Goal: Task Accomplishment & Management: Use online tool/utility

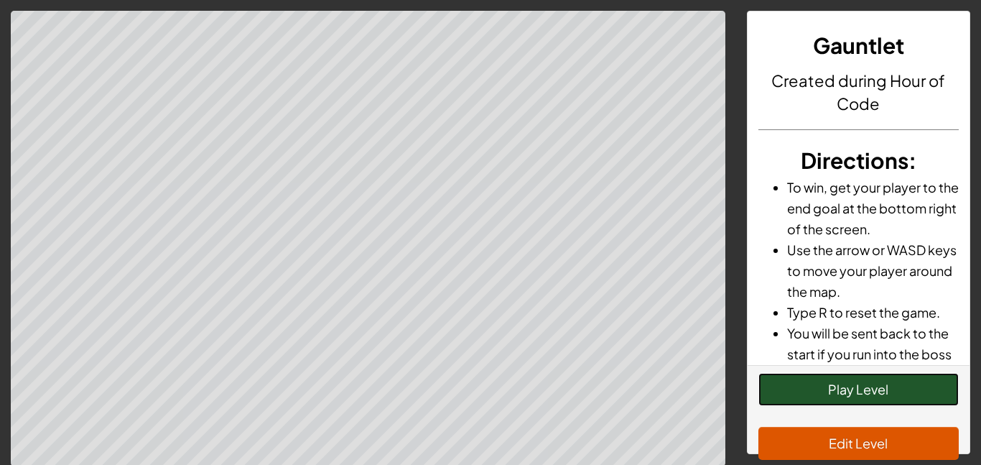
click at [836, 389] on button "Play Level" at bounding box center [859, 389] width 201 height 33
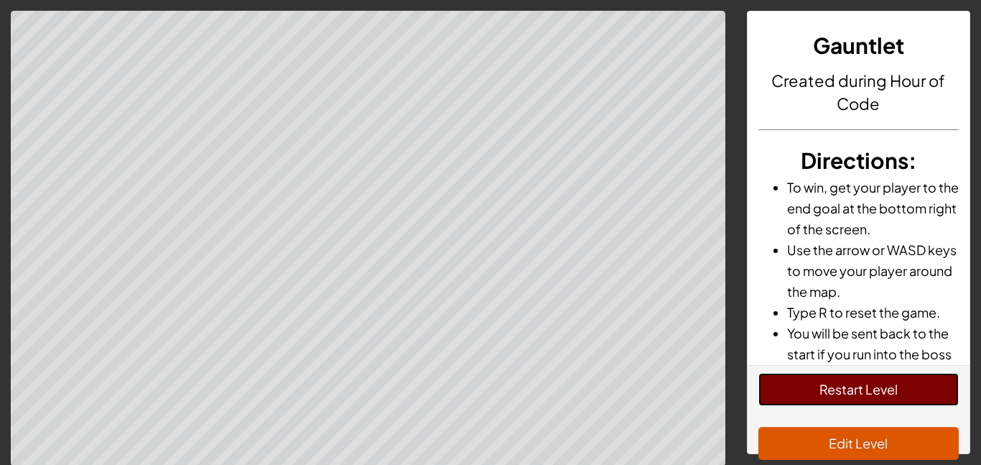
click at [862, 382] on button "Restart Level" at bounding box center [859, 389] width 201 height 33
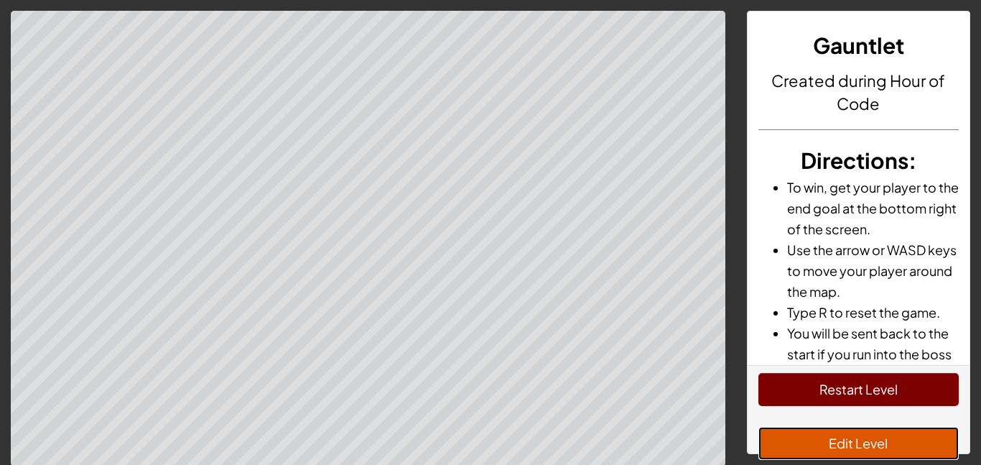
click at [909, 453] on button "Edit Level" at bounding box center [859, 443] width 201 height 33
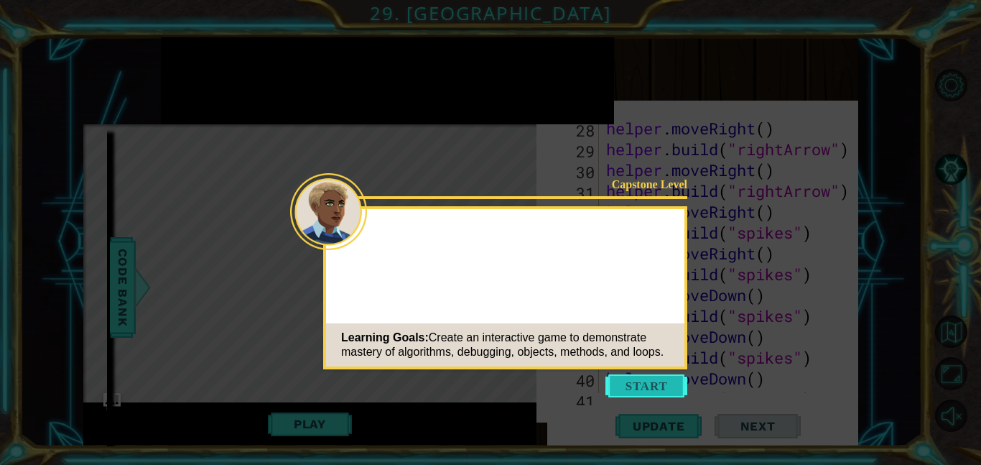
click at [632, 384] on button "Start" at bounding box center [647, 385] width 82 height 23
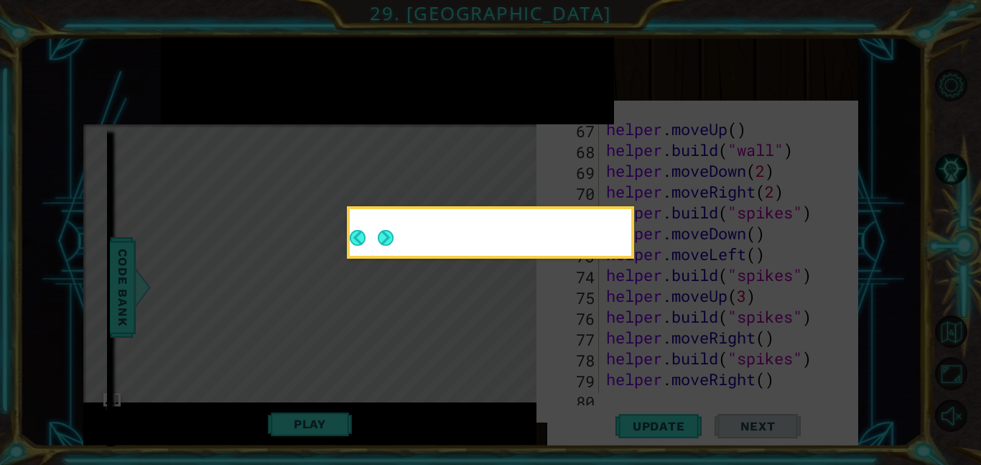
scroll to position [1792, 0]
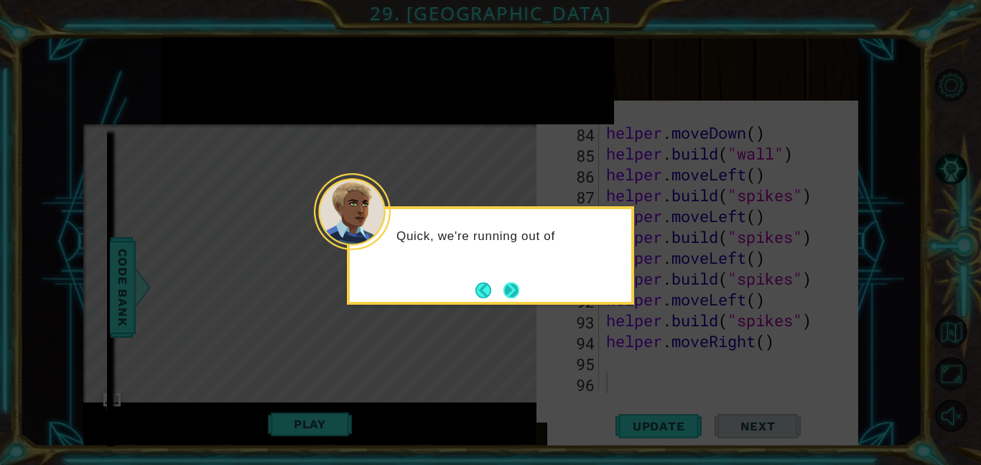
click at [516, 290] on button "Next" at bounding box center [511, 289] width 25 height 25
click at [516, 290] on button "Next" at bounding box center [512, 290] width 16 height 16
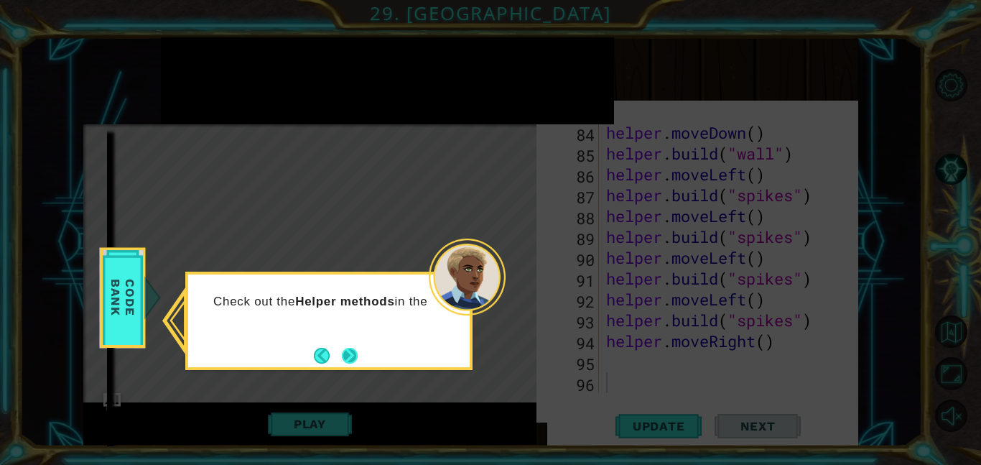
click at [350, 361] on button "Next" at bounding box center [350, 355] width 24 height 24
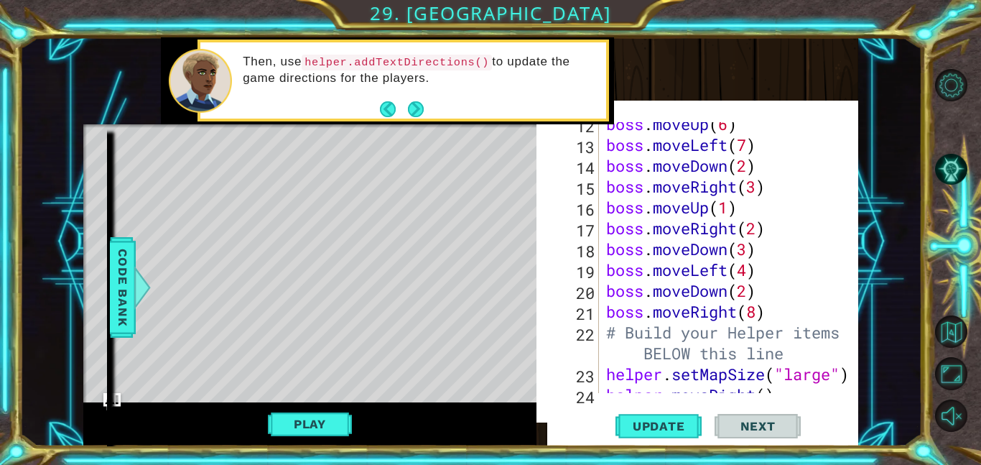
scroll to position [292, 0]
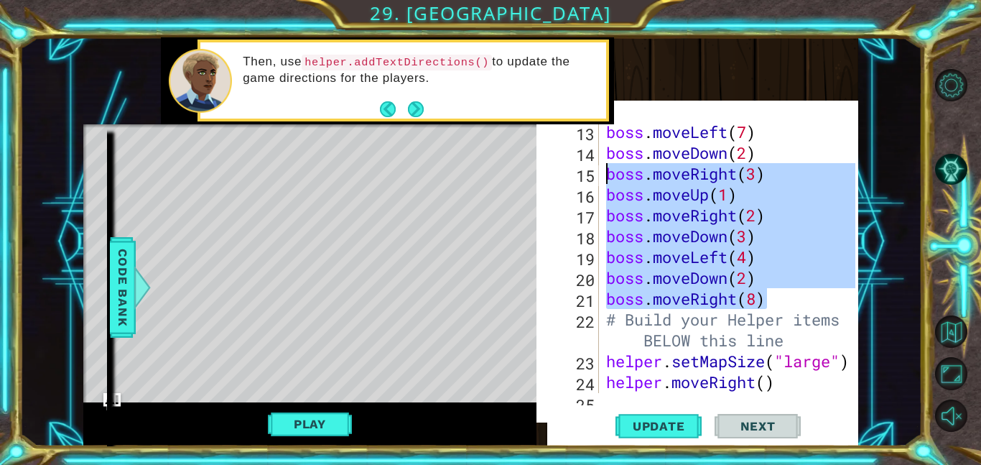
drag, startPoint x: 775, startPoint y: 309, endPoint x: 583, endPoint y: 166, distance: 239.8
click at [583, 166] on div "13 14 15 16 17 18 19 20 21 22 23 24 25 26 boss . moveLeft ( 7 ) boss . moveDown…" at bounding box center [706, 257] width 297 height 271
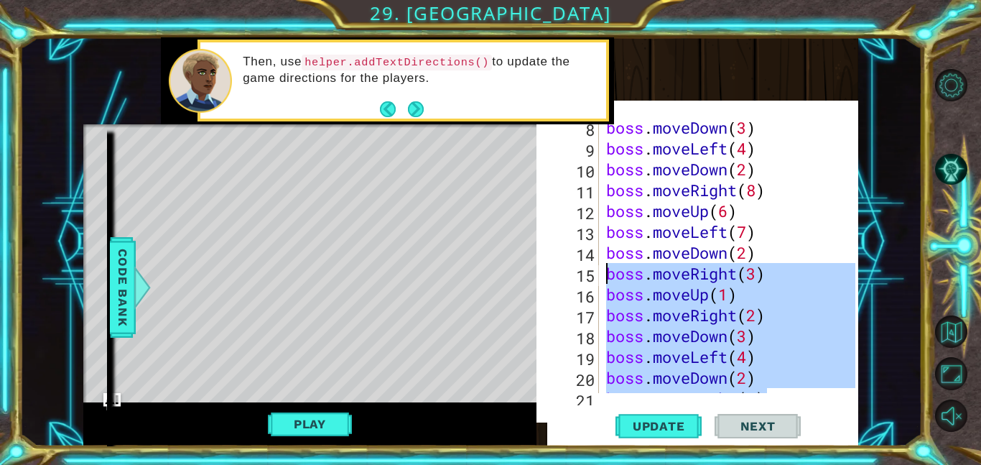
scroll to position [193, 0]
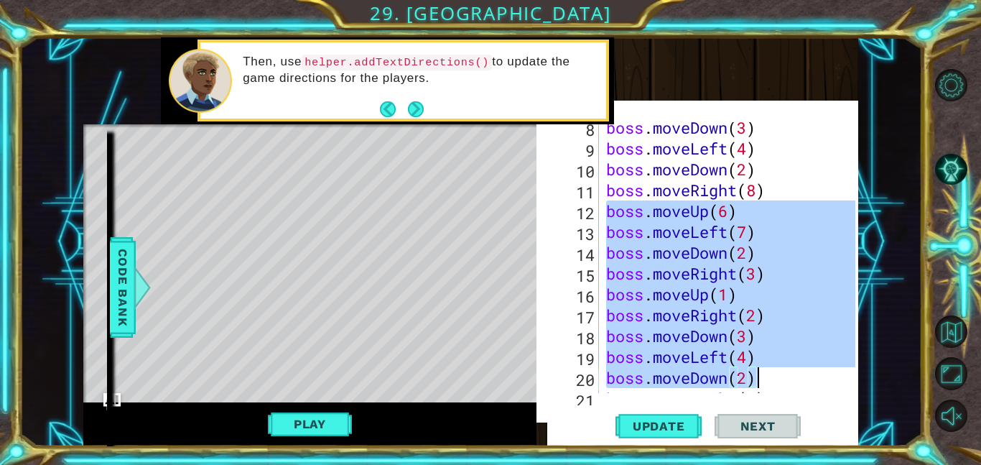
drag, startPoint x: 603, startPoint y: 208, endPoint x: 790, endPoint y: 387, distance: 259.2
click at [790, 387] on div "boss . moveDown ( 3 ) boss . moveLeft ( 4 ) boss . moveDown ( 2 ) boss . moveRi…" at bounding box center [733, 273] width 259 height 313
type textarea "boss.moveLeft(4) boss.moveDown(2)"
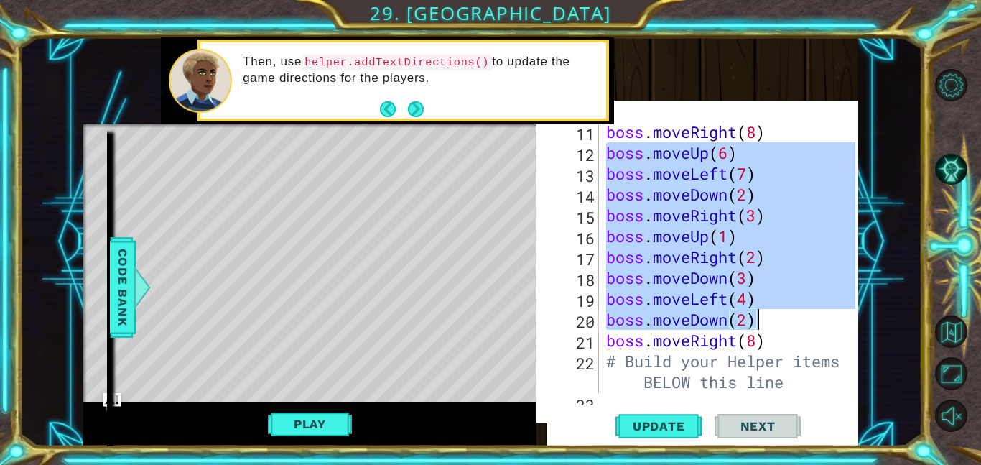
scroll to position [252, 0]
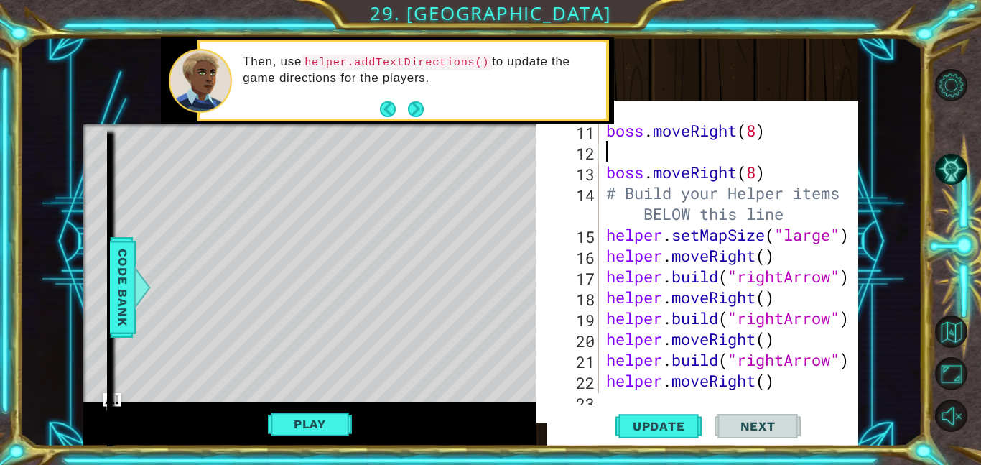
click at [776, 176] on div "boss . moveRight ( 8 ) boss . moveRight ( 8 ) # Build your Helper items BELOW t…" at bounding box center [733, 276] width 259 height 313
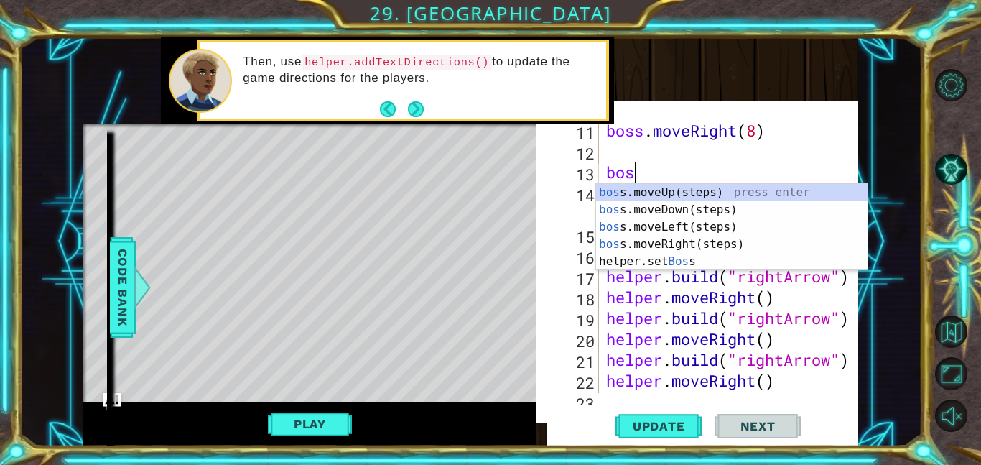
type textarea "b"
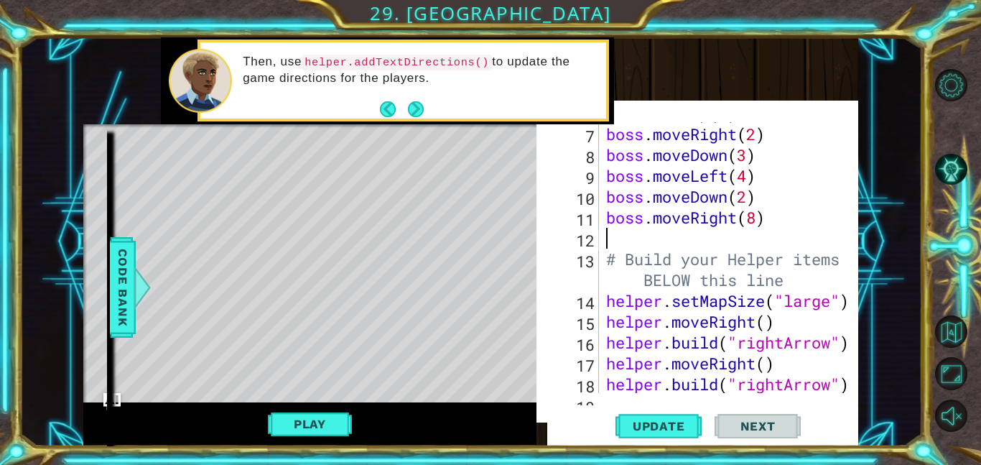
scroll to position [165, 0]
click at [328, 423] on button "Play" at bounding box center [310, 423] width 84 height 27
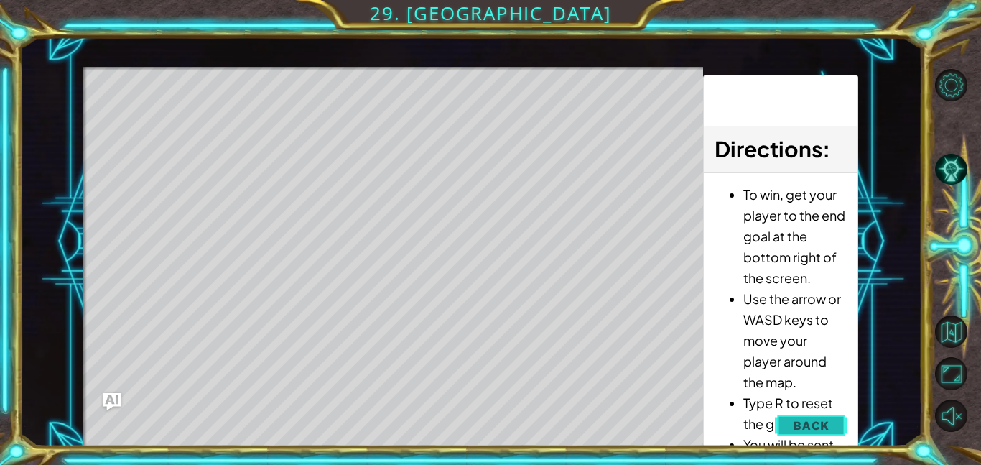
click at [791, 413] on button "Back" at bounding box center [811, 425] width 73 height 29
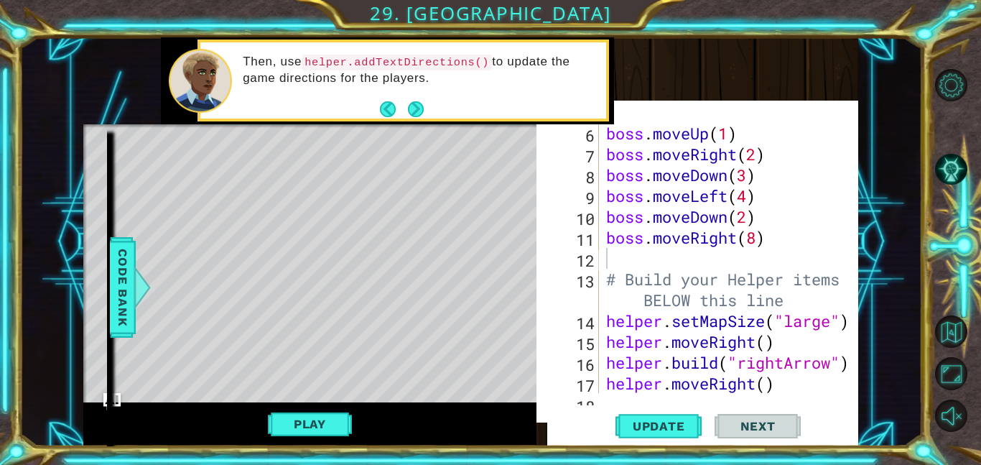
scroll to position [152, 0]
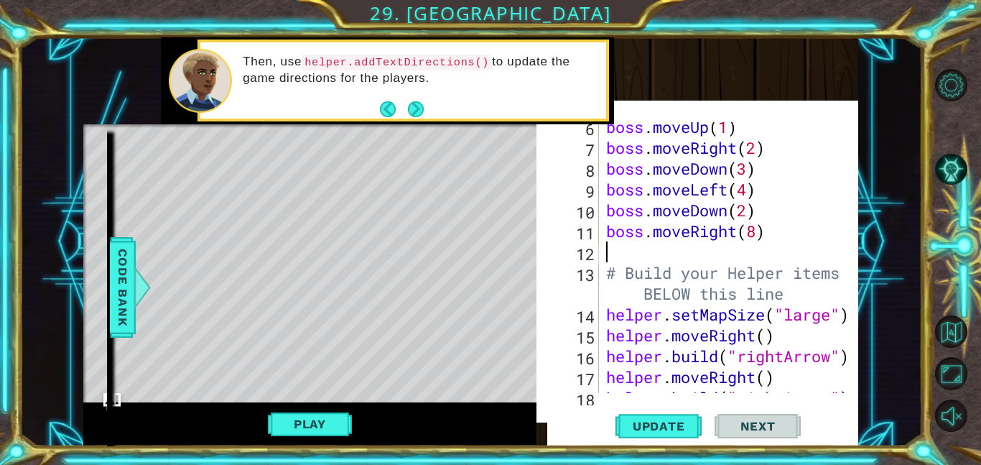
click at [697, 255] on div "boss . moveUp ( 1 ) boss . moveRight ( 2 ) boss . moveDown ( 3 ) boss . moveLef…" at bounding box center [733, 272] width 259 height 313
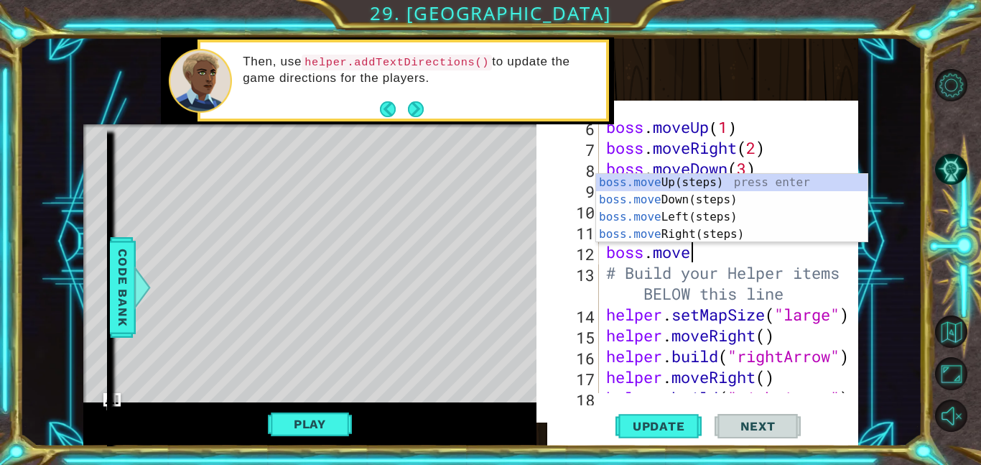
scroll to position [0, 4]
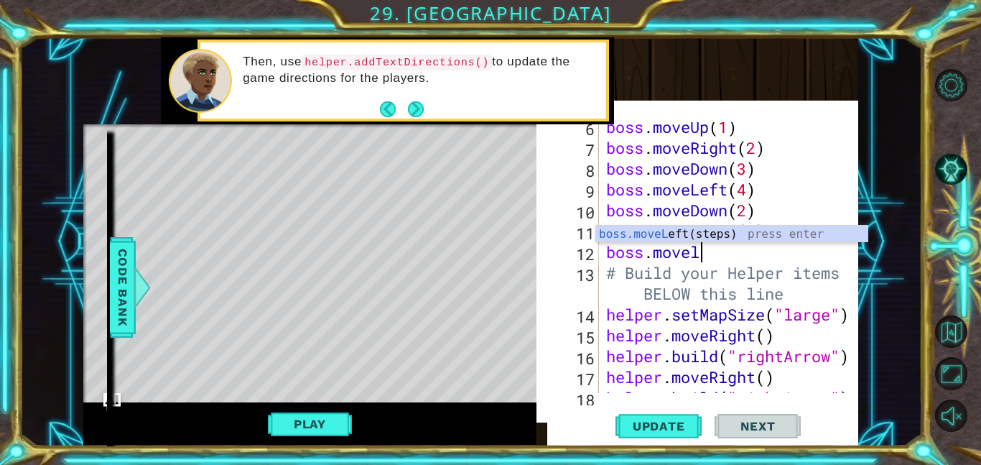
type textarea "boss.movele"
click at [726, 236] on div "boss.moveLe ft(steps) press enter" at bounding box center [732, 252] width 272 height 52
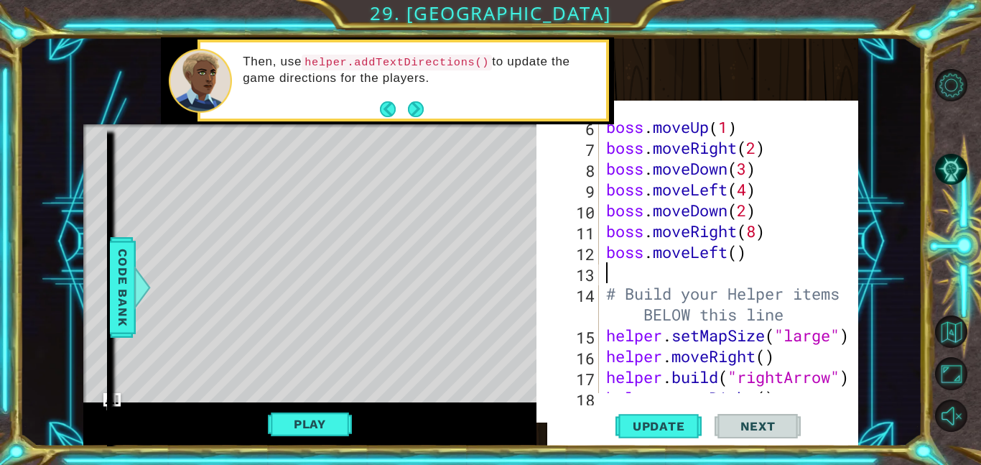
click at [740, 251] on div "boss . moveUp ( 1 ) boss . moveRight ( 2 ) boss . moveDown ( 3 ) boss . moveLef…" at bounding box center [733, 272] width 259 height 313
type textarea "boss.moveLeft(8)"
click at [725, 262] on div "boss . moveUp ( 1 ) boss . moveRight ( 2 ) boss . moveDown ( 3 ) boss . moveLef…" at bounding box center [733, 272] width 259 height 313
click at [723, 267] on div "boss . moveUp ( 1 ) boss . moveRight ( 2 ) boss . moveDown ( 3 ) boss . moveLef…" at bounding box center [733, 272] width 259 height 313
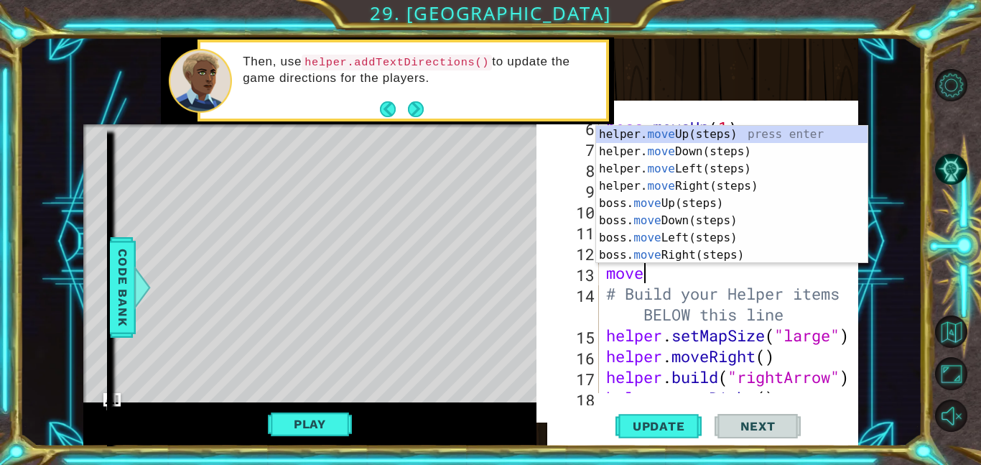
scroll to position [0, 1]
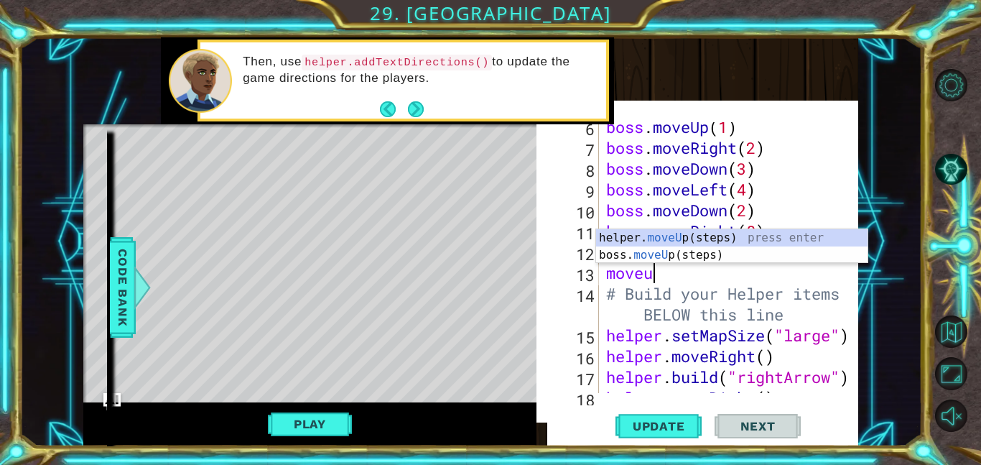
type textarea "moveup"
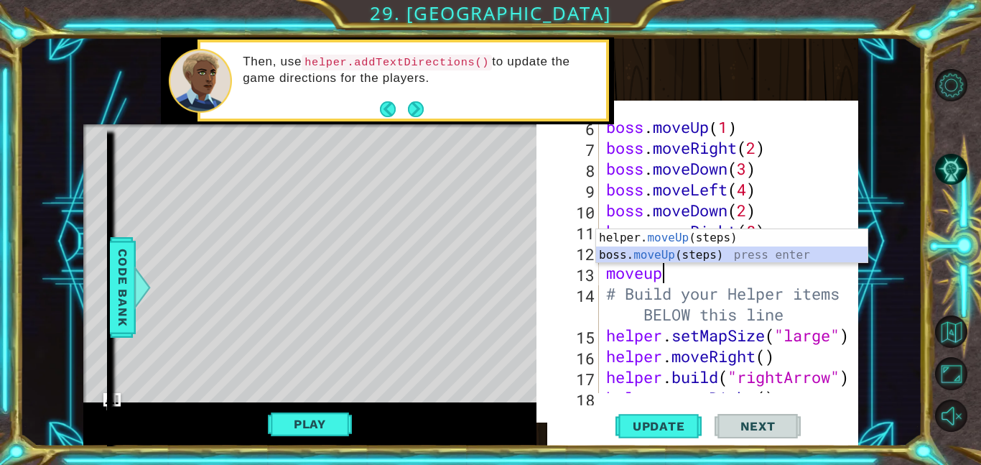
click at [709, 252] on div "helper. moveUp (steps) press enter boss. moveUp (steps) press enter" at bounding box center [732, 263] width 272 height 69
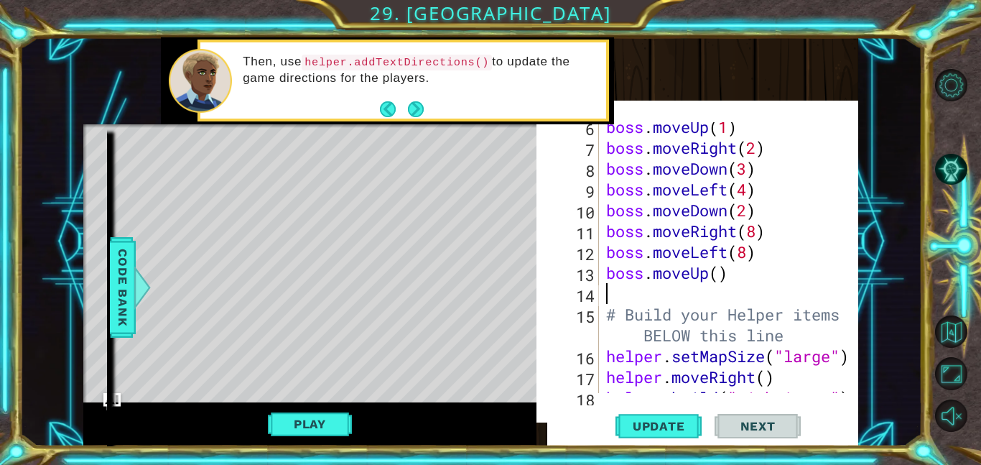
click at [726, 272] on div "boss . moveUp ( 1 ) boss . moveRight ( 2 ) boss . moveDown ( 3 ) boss . moveLef…" at bounding box center [733, 272] width 259 height 313
click at [718, 274] on div "boss . moveUp ( 1 ) boss . moveRight ( 2 ) boss . moveDown ( 3 ) boss . moveLef…" at bounding box center [733, 272] width 259 height 313
click at [611, 422] on div "Update Next" at bounding box center [708, 425] width 322 height 41
type textarea "boss.moveUp(2)"
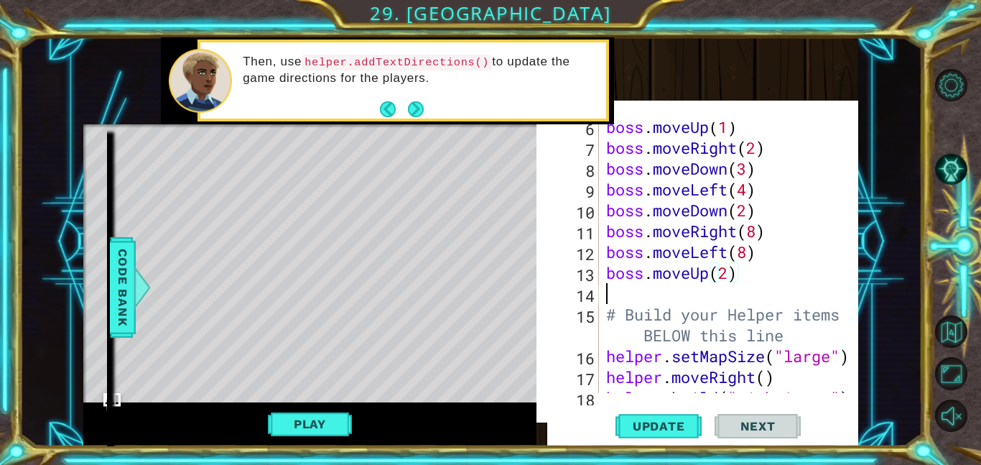
click at [680, 289] on div "boss . moveUp ( 1 ) boss . moveRight ( 2 ) boss . moveDown ( 3 ) boss . moveLef…" at bounding box center [733, 272] width 259 height 313
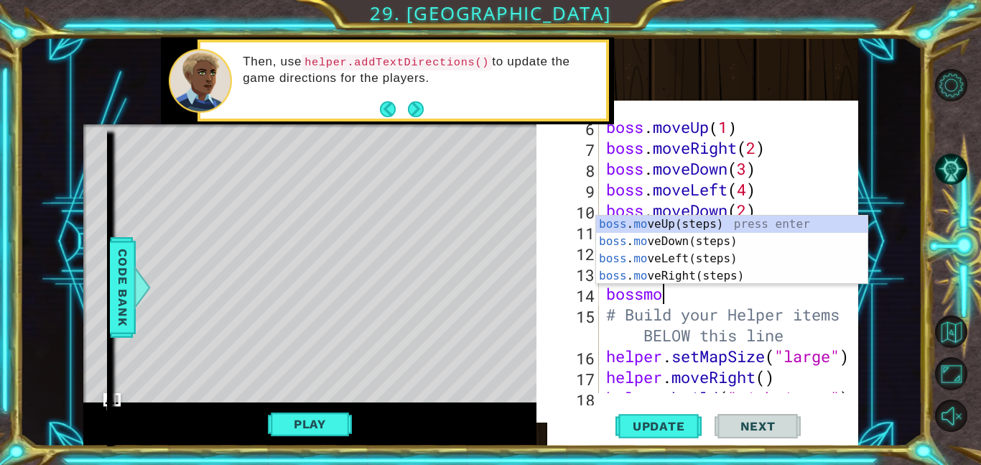
type textarea "bossmor"
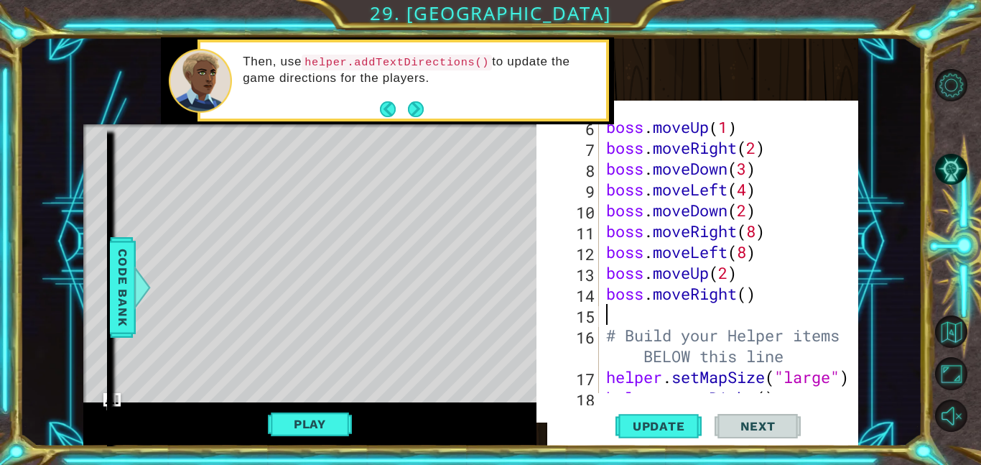
click at [749, 290] on div "boss . moveUp ( 1 ) boss . moveRight ( 2 ) boss . moveDown ( 3 ) boss . moveLef…" at bounding box center [733, 272] width 259 height 313
type textarea "boss.moveRight(4)"
click at [728, 313] on div "boss . moveUp ( 1 ) boss . moveRight ( 2 ) boss . moveDown ( 3 ) boss . moveLef…" at bounding box center [733, 272] width 259 height 313
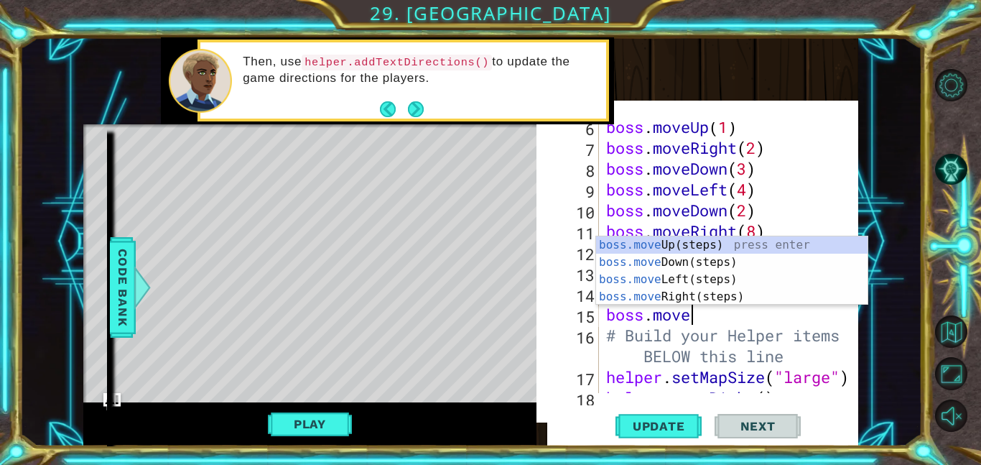
scroll to position [0, 4]
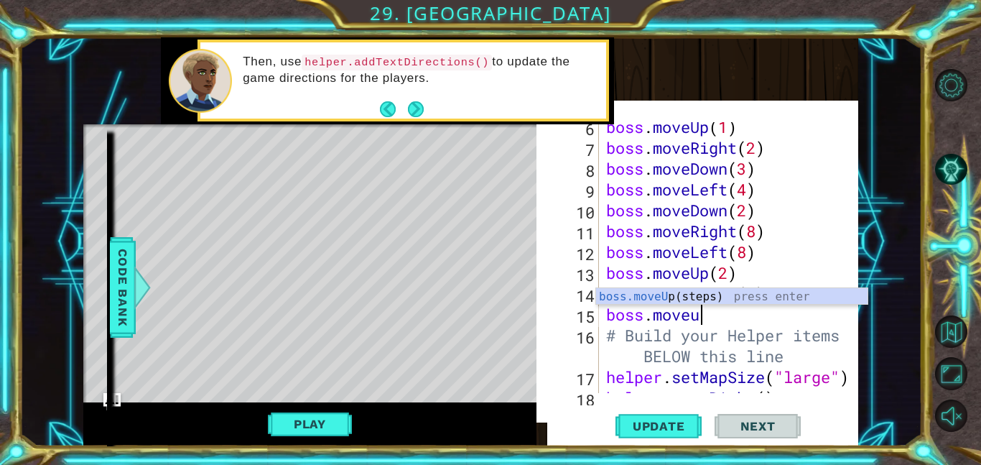
type textarea "boss.moveup"
click at [750, 296] on div "boss.moveUp (steps) press enter" at bounding box center [732, 314] width 272 height 52
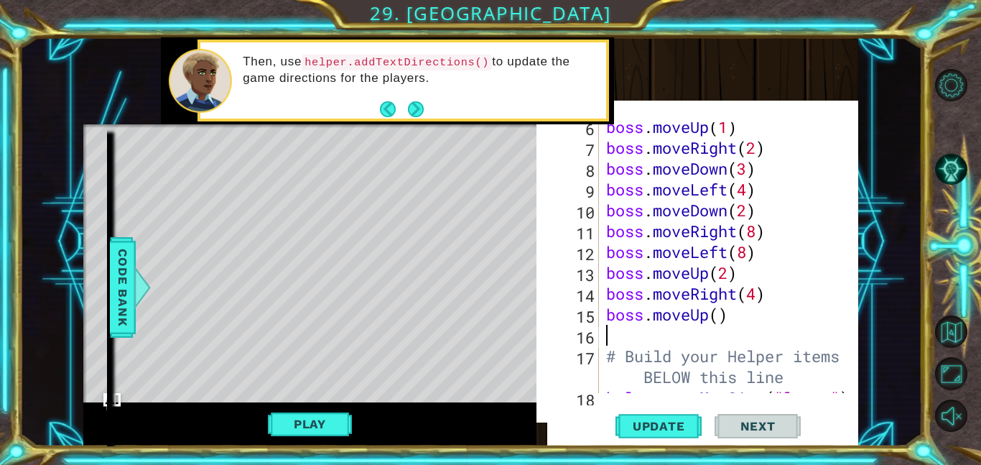
click at [719, 314] on div "boss . moveUp ( 1 ) boss . moveRight ( 2 ) boss . moveDown ( 3 ) boss . moveLef…" at bounding box center [733, 272] width 259 height 313
type textarea "boss.moveUp(3)"
click at [695, 335] on div "boss . moveUp ( 1 ) boss . moveRight ( 2 ) boss . moveDown ( 3 ) boss . moveLef…" at bounding box center [733, 272] width 259 height 313
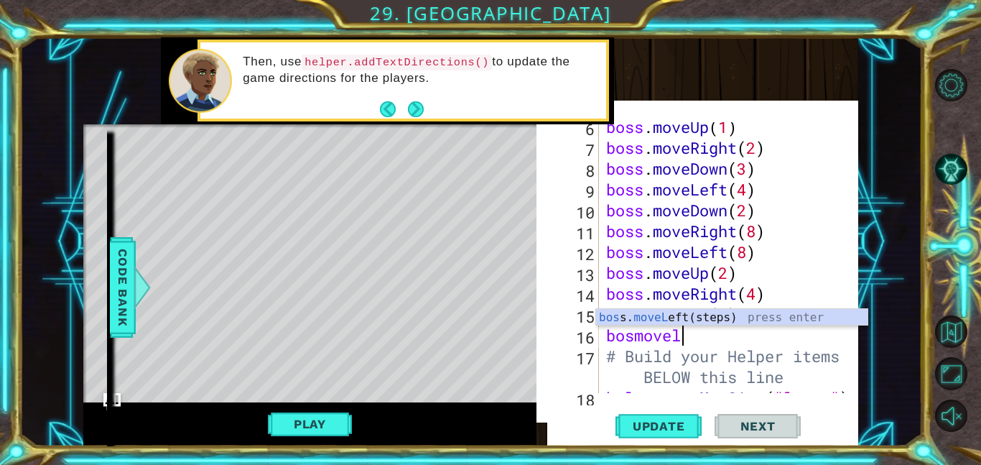
type textarea "bosmovele"
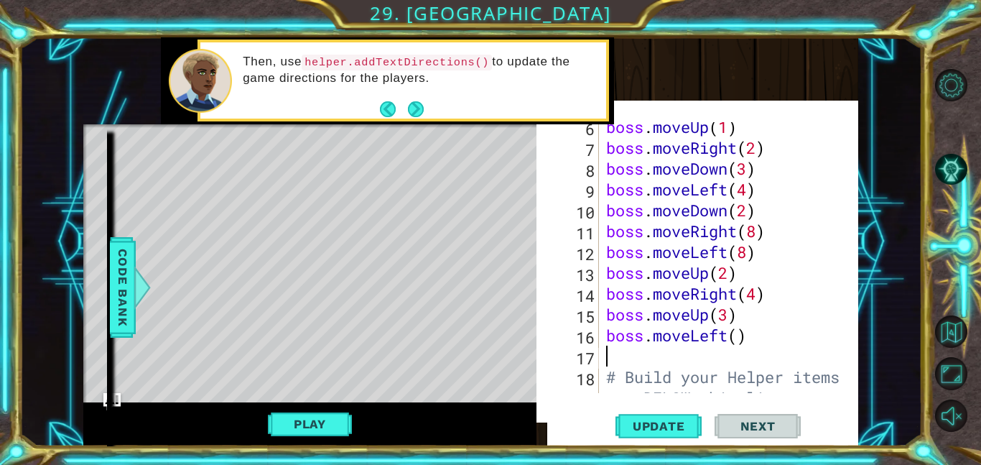
click at [746, 338] on div "boss . moveUp ( 1 ) boss . moveRight ( 2 ) boss . moveDown ( 3 ) boss . moveLef…" at bounding box center [733, 282] width 259 height 333
click at [738, 339] on div "boss . moveUp ( 1 ) boss . moveRight ( 2 ) boss . moveDown ( 3 ) boss . moveLef…" at bounding box center [733, 282] width 259 height 333
type textarea "boss.moveLeft(2)"
click at [723, 352] on div "boss . moveUp ( 1 ) boss . moveRight ( 2 ) boss . moveDown ( 3 ) boss . moveLef…" at bounding box center [733, 282] width 259 height 333
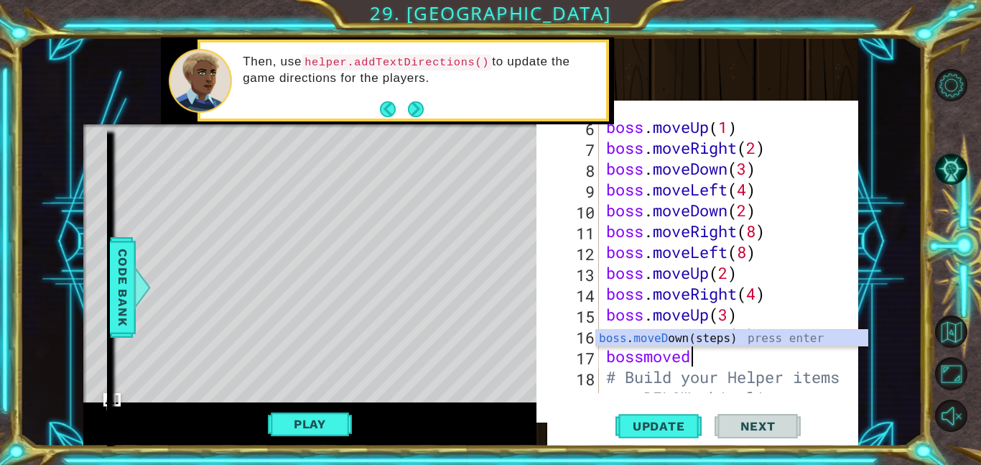
scroll to position [0, 4]
type textarea "bossmovedo"
click at [748, 341] on div "boss . moveDo wn(steps) press enter" at bounding box center [732, 356] width 272 height 52
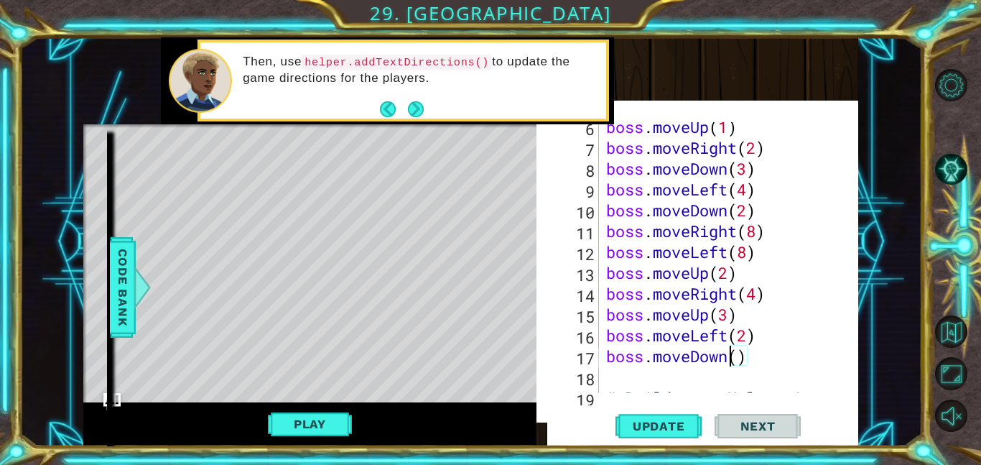
click at [734, 353] on div "boss . moveUp ( 1 ) boss . moveRight ( 2 ) boss . moveDown ( 3 ) boss . moveLef…" at bounding box center [733, 282] width 259 height 333
click at [742, 353] on div "boss . moveUp ( 1 ) boss . moveRight ( 2 ) boss . moveDown ( 3 ) boss . moveLef…" at bounding box center [733, 282] width 259 height 333
type textarea "boss.moveDown(1)"
click at [726, 373] on div "boss . moveUp ( 1 ) boss . moveRight ( 2 ) boss . moveDown ( 3 ) boss . moveLef…" at bounding box center [733, 282] width 259 height 333
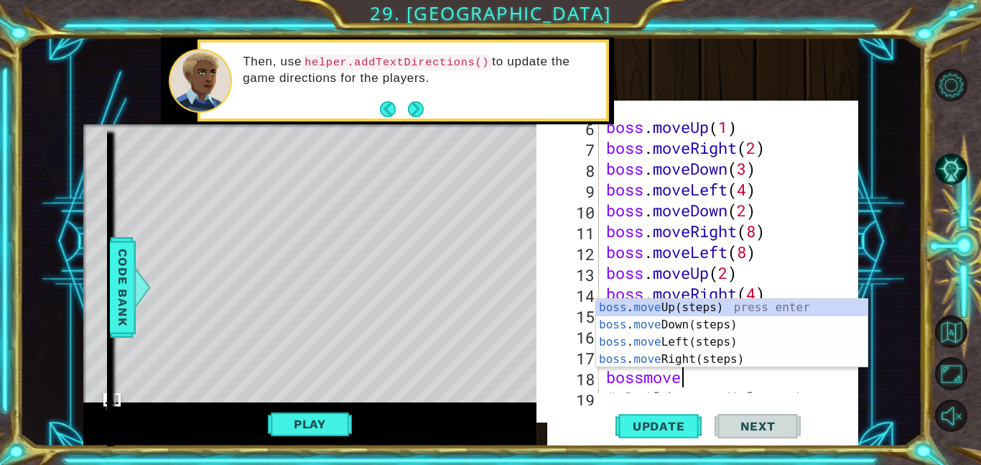
scroll to position [0, 2]
click at [726, 397] on div "bossmo 6 7 8 9 10 11 12 13 14 15 16 17 18 19 20 boss . moveUp ( 1 ) boss . move…" at bounding box center [698, 269] width 322 height 322
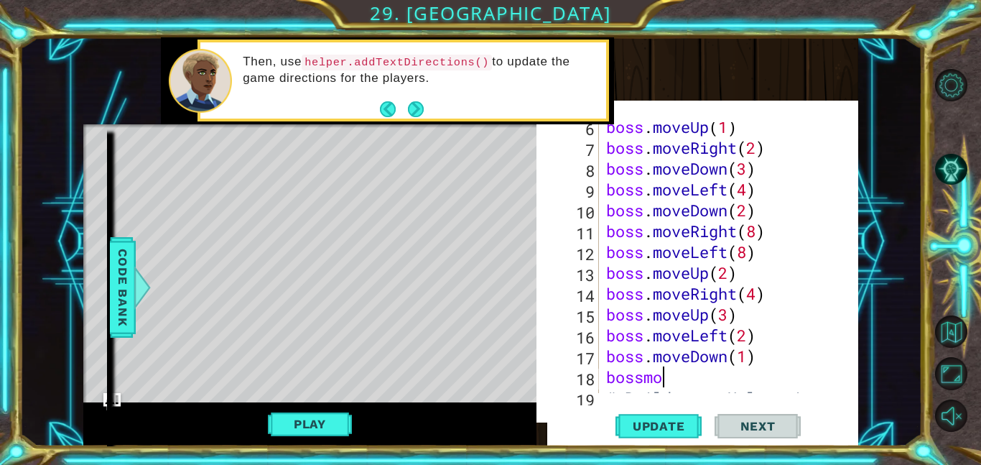
click at [697, 377] on div "boss . moveUp ( 1 ) boss . moveRight ( 2 ) boss . moveDown ( 3 ) boss . moveLef…" at bounding box center [733, 282] width 259 height 333
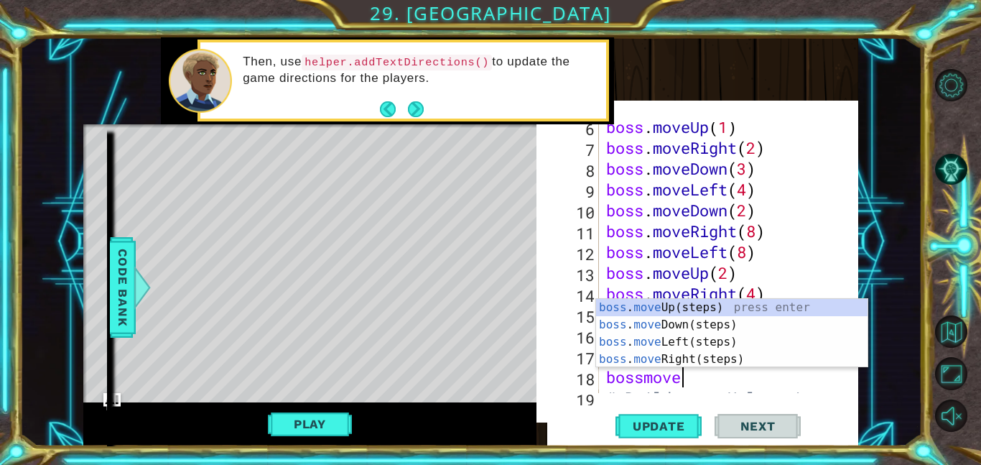
type textarea "bossmovele"
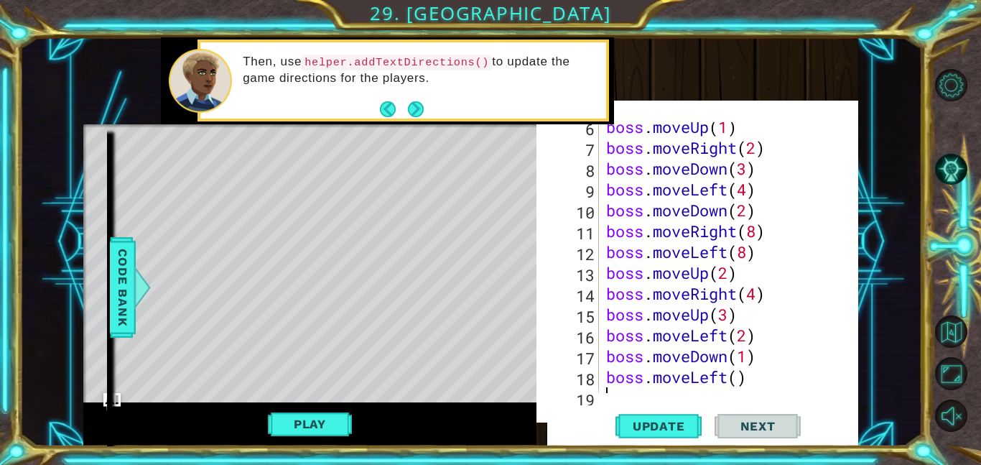
scroll to position [0, 0]
click at [736, 373] on div "boss . moveUp ( 1 ) boss . moveRight ( 2 ) boss . moveDown ( 3 ) boss . moveLef…" at bounding box center [733, 272] width 259 height 313
type textarea "boss.moveLeft(2)"
click at [691, 392] on div "boss . moveUp ( 1 ) boss . moveRight ( 2 ) boss . moveDown ( 3 ) boss . moveLef…" at bounding box center [733, 272] width 259 height 313
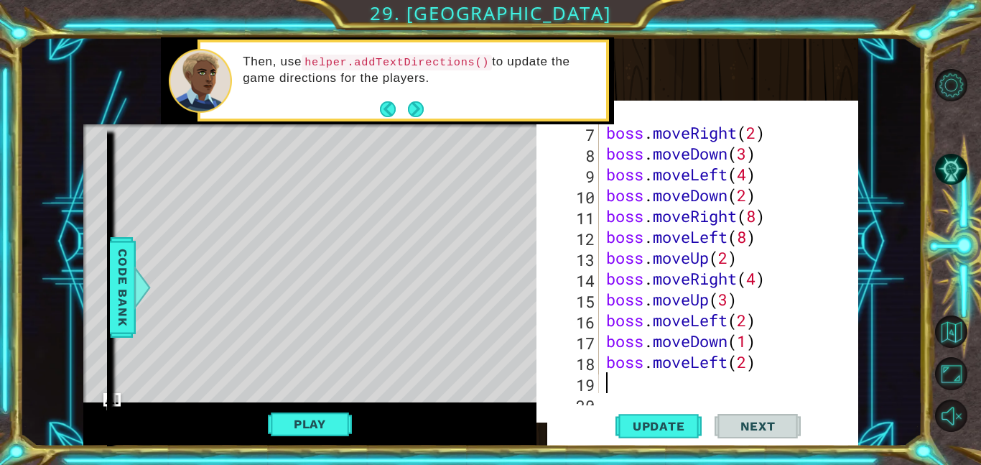
scroll to position [0, 0]
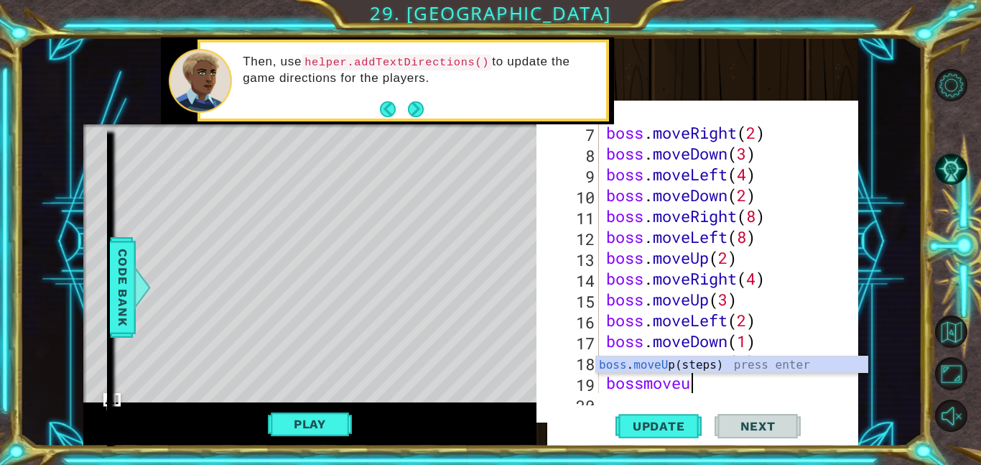
type textarea "bossmoveup"
click at [706, 365] on div "boss . moveUp (steps) press enter" at bounding box center [732, 382] width 272 height 52
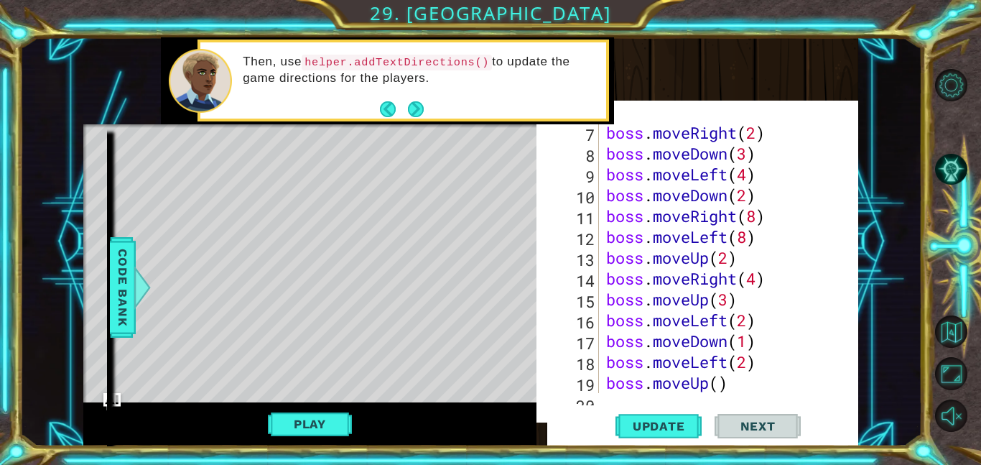
scroll to position [0, 0]
click at [721, 381] on div "boss . moveRight ( 2 ) boss . moveDown ( 3 ) boss . moveLeft ( 4 ) boss . moveD…" at bounding box center [733, 278] width 259 height 313
type textarea "boss.moveUp(3)"
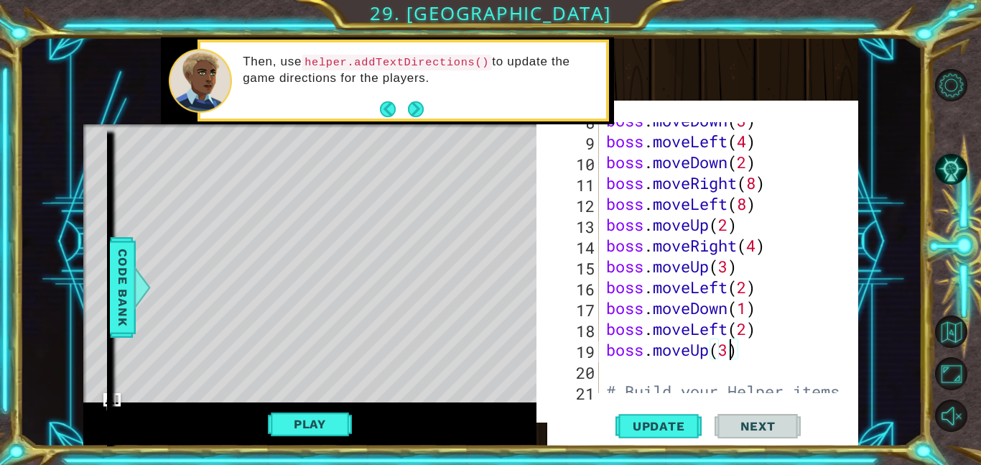
scroll to position [214, 0]
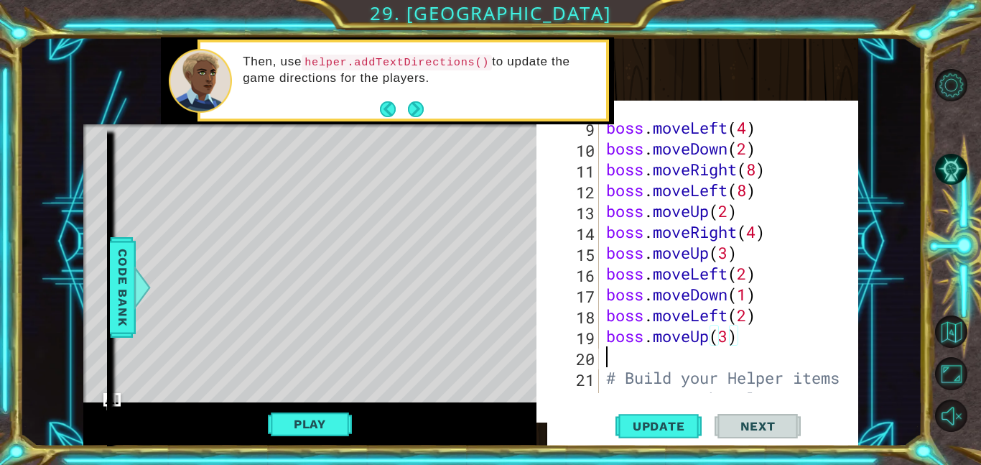
click at [637, 361] on div "boss . moveLeft ( 4 ) boss . moveDown ( 2 ) boss . moveRight ( 8 ) boss . moveL…" at bounding box center [733, 283] width 259 height 333
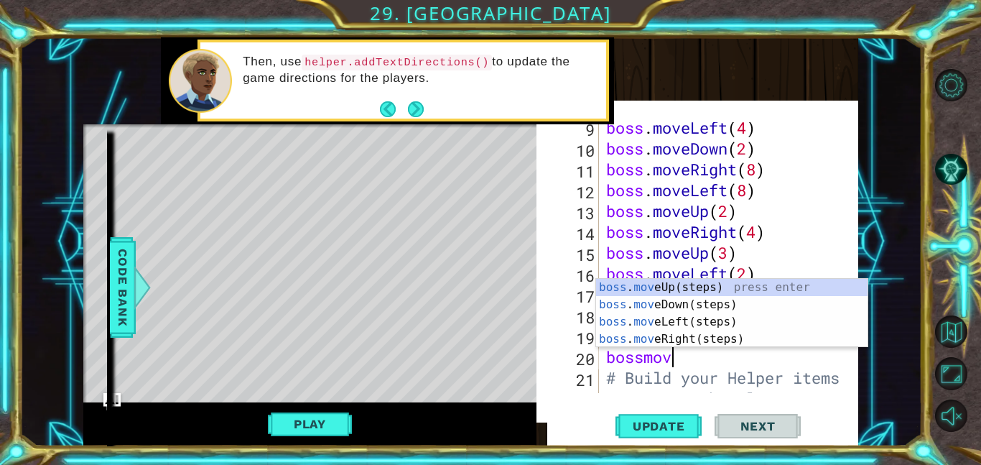
scroll to position [0, 2]
type textarea "bossmovr"
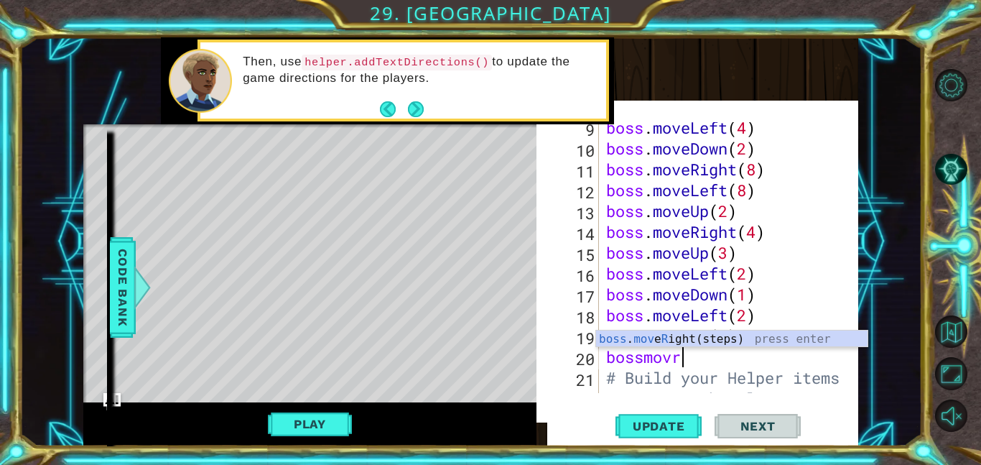
scroll to position [0, 0]
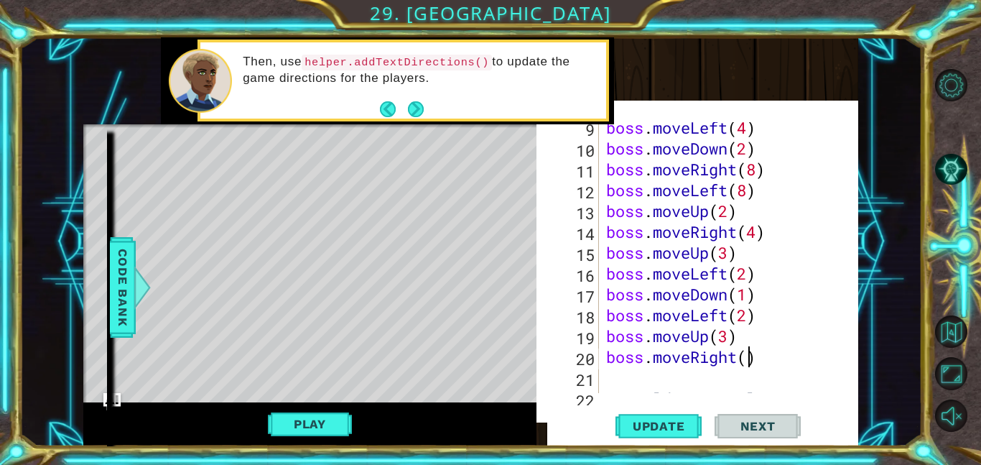
click at [746, 354] on div "boss . moveLeft ( 4 ) boss . moveDown ( 2 ) boss . moveRight ( 8 ) boss . moveL…" at bounding box center [733, 283] width 259 height 333
type textarea "boss.moveRight(9)"
click at [668, 382] on div "boss . moveLeft ( 4 ) boss . moveDown ( 2 ) boss . moveRight ( 8 ) boss . moveL…" at bounding box center [733, 283] width 259 height 333
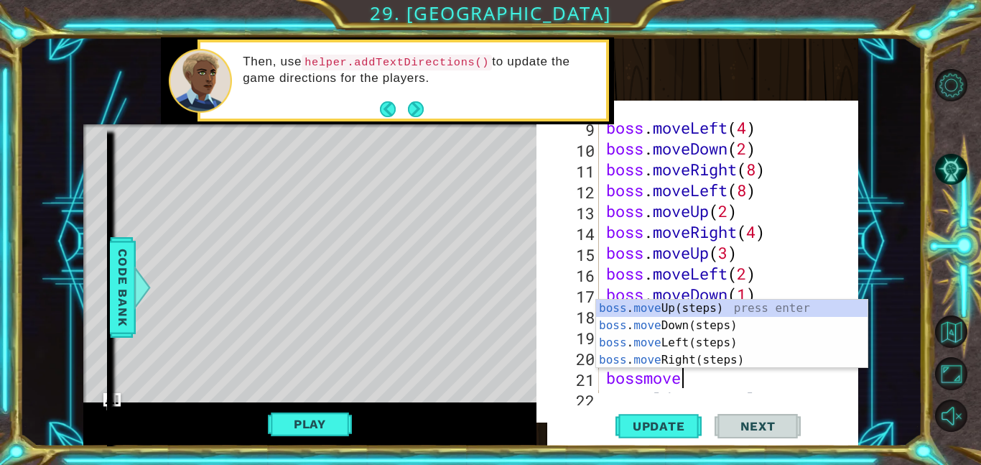
type textarea "bossmovedo"
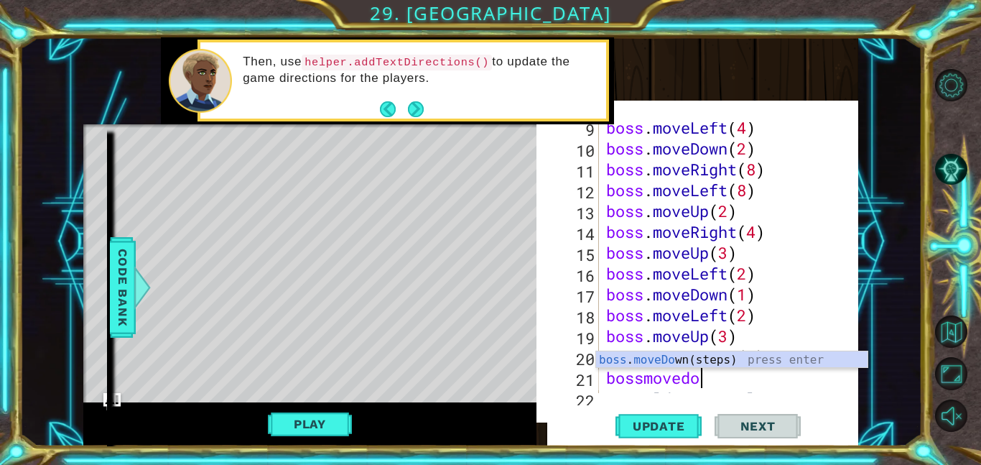
scroll to position [0, 4]
click at [699, 366] on div "boss . moveDo wn(steps) press enter" at bounding box center [732, 377] width 272 height 52
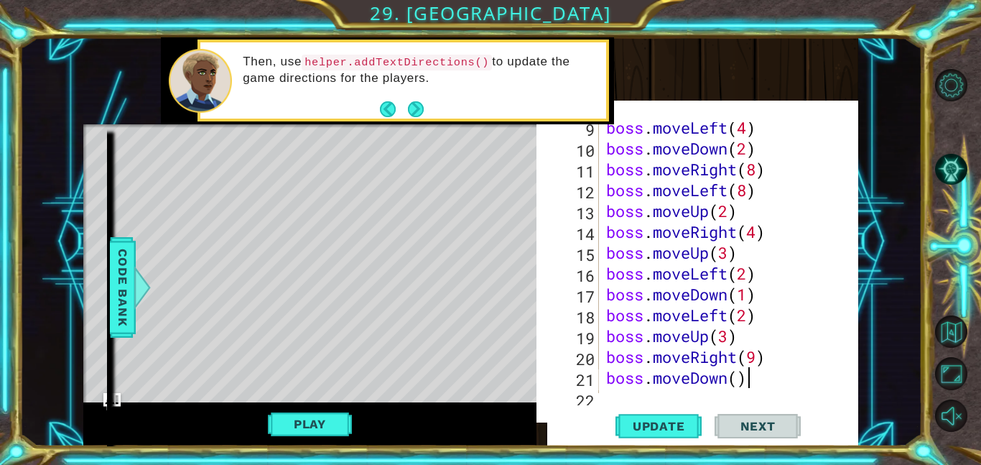
click at [744, 378] on div "boss . moveLeft ( 4 ) boss . moveDown ( 2 ) boss . moveRight ( 8 ) boss . moveL…" at bounding box center [733, 273] width 259 height 313
click at [739, 379] on div "boss . moveLeft ( 4 ) boss . moveDown ( 2 ) boss . moveRight ( 8 ) boss . moveL…" at bounding box center [733, 273] width 259 height 313
click at [609, 376] on div "boss . moveLeft ( 4 ) boss . moveDown ( 2 ) boss . moveRight ( 8 ) boss . moveL…" at bounding box center [733, 273] width 259 height 313
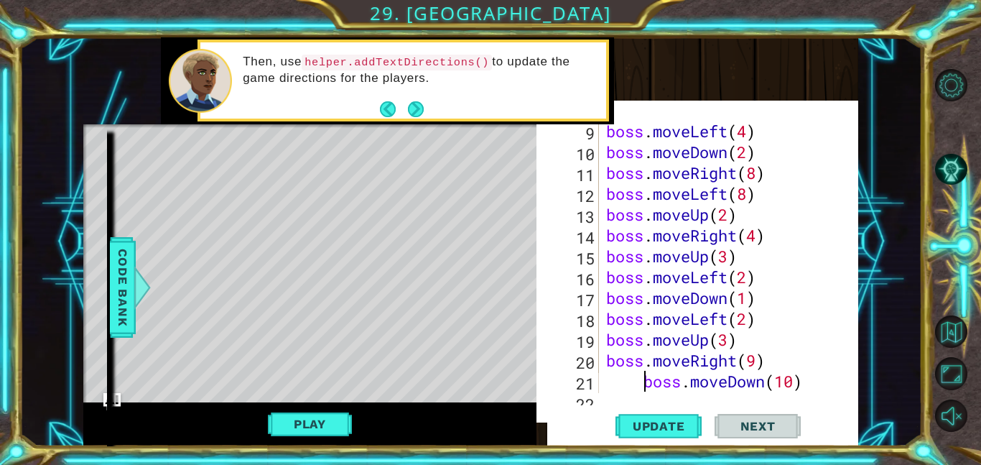
scroll to position [181, 0]
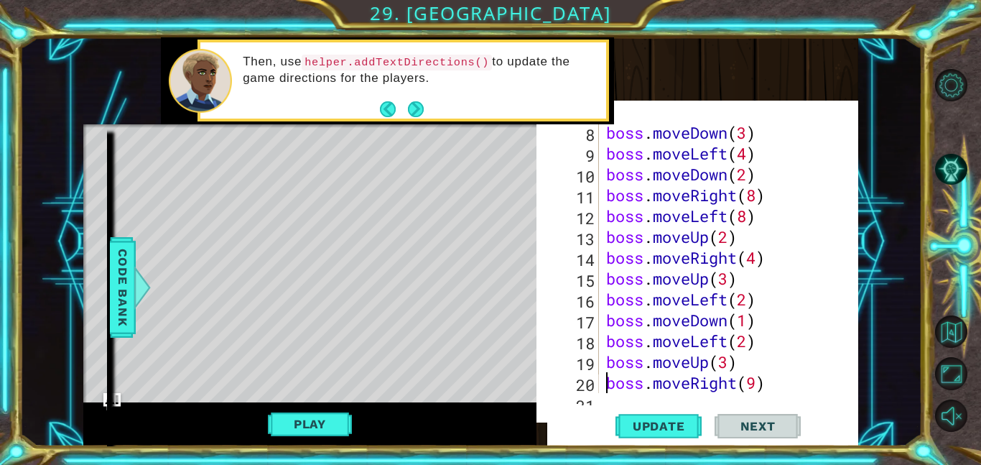
click at [605, 384] on div "boss . moveDown ( 3 ) boss . moveLeft ( 4 ) boss . moveDown ( 2 ) boss . moveRi…" at bounding box center [733, 278] width 259 height 313
click at [606, 359] on div "boss . moveDown ( 3 ) boss . moveLeft ( 4 ) boss . moveDown ( 2 ) boss . moveRi…" at bounding box center [733, 278] width 259 height 313
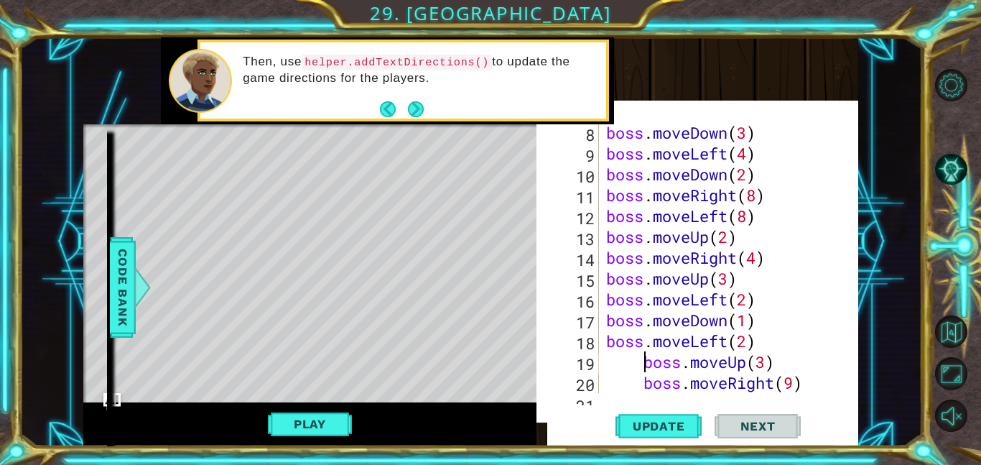
click at [604, 334] on div "boss . moveDown ( 3 ) boss . moveLeft ( 4 ) boss . moveDown ( 2 ) boss . moveRi…" at bounding box center [733, 278] width 259 height 313
click at [605, 319] on div "boss . moveDown ( 3 ) boss . moveLeft ( 4 ) boss . moveDown ( 2 ) boss . moveRi…" at bounding box center [733, 278] width 259 height 313
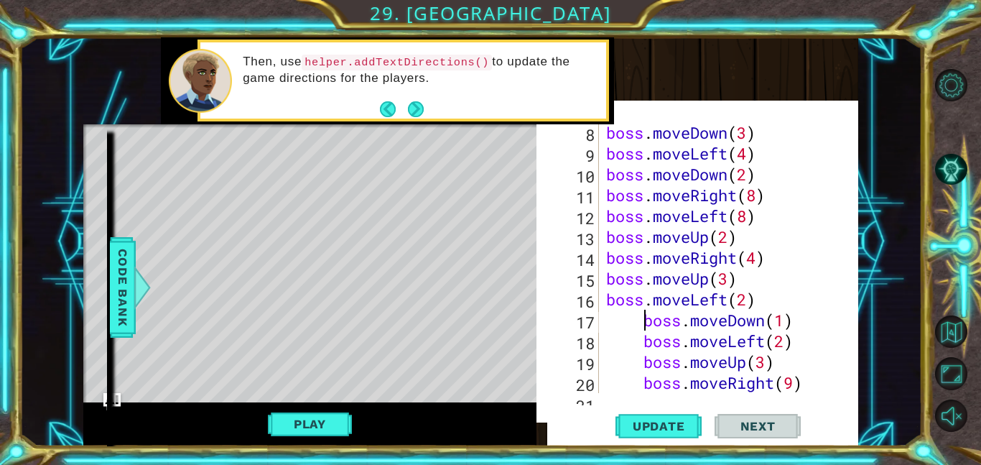
click at [602, 297] on div "boss.moveDown(1) 8 9 10 11 12 13 14 15 16 17 18 19 20 21 boss . moveDown ( 3 ) …" at bounding box center [706, 257] width 297 height 271
click at [606, 297] on div "boss . moveDown ( 3 ) boss . moveLeft ( 4 ) boss . moveDown ( 2 ) boss . moveRi…" at bounding box center [733, 278] width 259 height 313
click at [601, 277] on div "boss.moveLeft(2) 8 9 10 11 12 13 14 15 16 17 18 19 20 21 boss . moveDown ( 3 ) …" at bounding box center [706, 257] width 297 height 271
click at [606, 277] on div "boss . moveDown ( 3 ) boss . moveLeft ( 4 ) boss . moveDown ( 2 ) boss . moveRi…" at bounding box center [733, 278] width 259 height 313
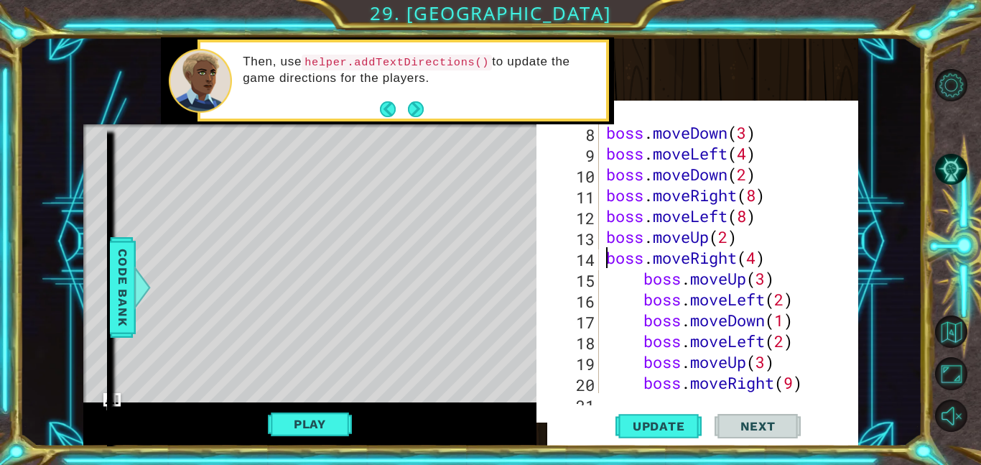
click at [610, 256] on div "boss . moveDown ( 3 ) boss . moveLeft ( 4 ) boss . moveDown ( 2 ) boss . moveRi…" at bounding box center [733, 278] width 259 height 313
click at [609, 236] on div "boss . moveDown ( 3 ) boss . moveLeft ( 4 ) boss . moveDown ( 2 ) boss . moveRi…" at bounding box center [733, 278] width 259 height 313
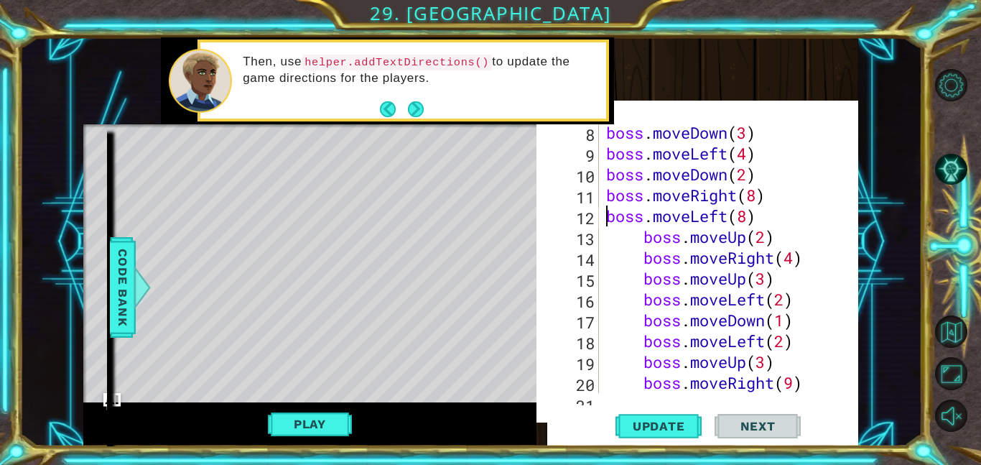
click at [606, 212] on div "boss . moveDown ( 3 ) boss . moveLeft ( 4 ) boss . moveDown ( 2 ) boss . moveRi…" at bounding box center [733, 278] width 259 height 313
click at [607, 199] on div "boss . moveDown ( 3 ) boss . moveLeft ( 4 ) boss . moveDown ( 2 ) boss . moveRi…" at bounding box center [733, 278] width 259 height 313
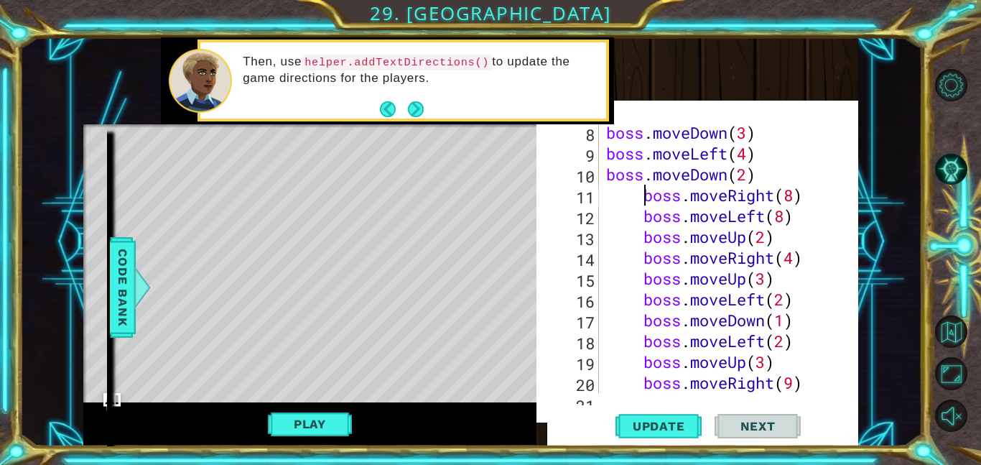
click at [609, 177] on div "boss . moveDown ( 3 ) boss . moveLeft ( 4 ) boss . moveDown ( 2 ) boss . moveRi…" at bounding box center [733, 278] width 259 height 313
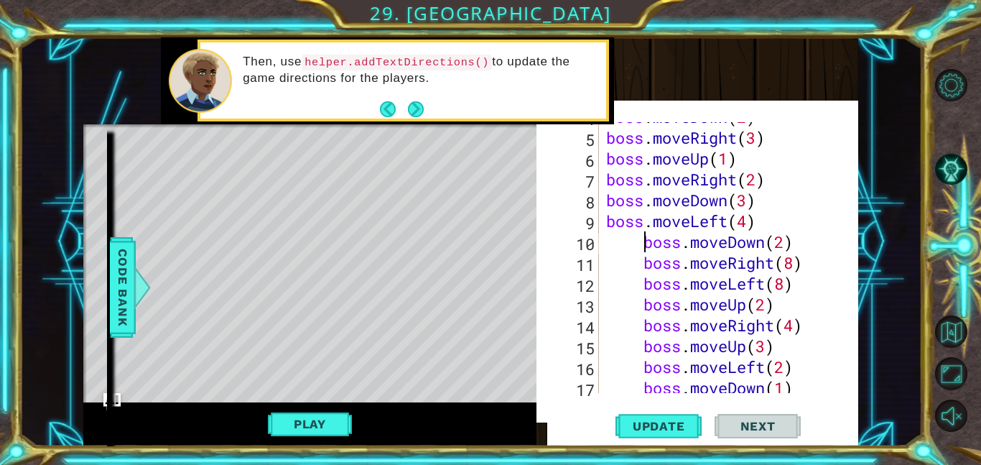
scroll to position [120, 0]
click at [604, 214] on div "boss . moveDown ( 2 ) boss . moveRight ( 3 ) boss . moveUp ( 1 ) boss . moveRig…" at bounding box center [733, 262] width 259 height 313
click at [608, 200] on div "boss . moveDown ( 2 ) boss . moveRight ( 3 ) boss . moveUp ( 1 ) boss . moveRig…" at bounding box center [733, 262] width 259 height 313
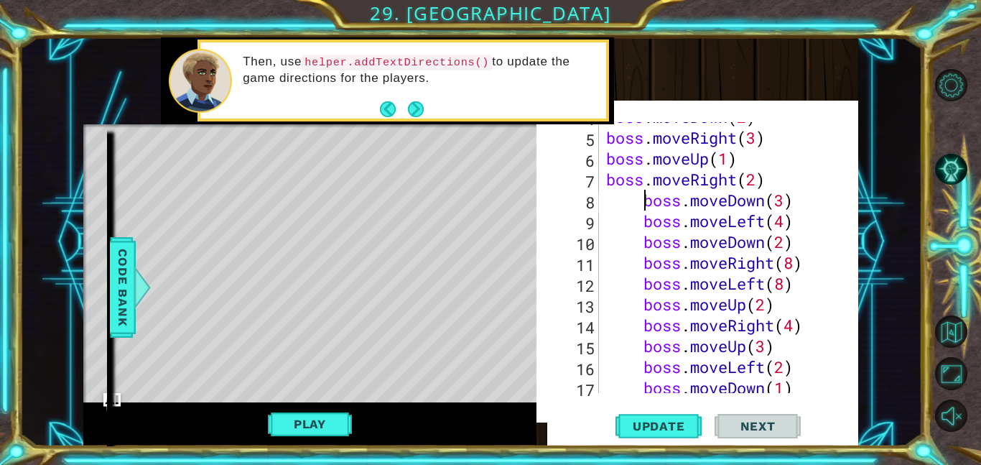
click at [604, 181] on div "boss . moveDown ( 2 ) boss . moveRight ( 3 ) boss . moveUp ( 1 ) boss . moveRig…" at bounding box center [733, 262] width 259 height 313
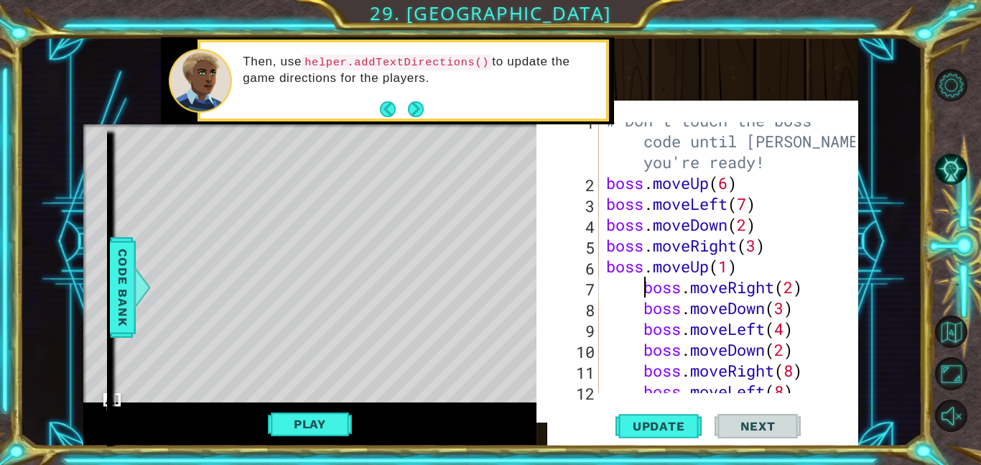
scroll to position [11, 0]
click at [606, 184] on div "# Don't touch the boss code until [PERSON_NAME] says you're ready! boss . moveU…" at bounding box center [733, 288] width 259 height 354
click at [609, 207] on div "# Don't touch the boss code until [PERSON_NAME] says you're ready! boss . moveU…" at bounding box center [733, 288] width 259 height 354
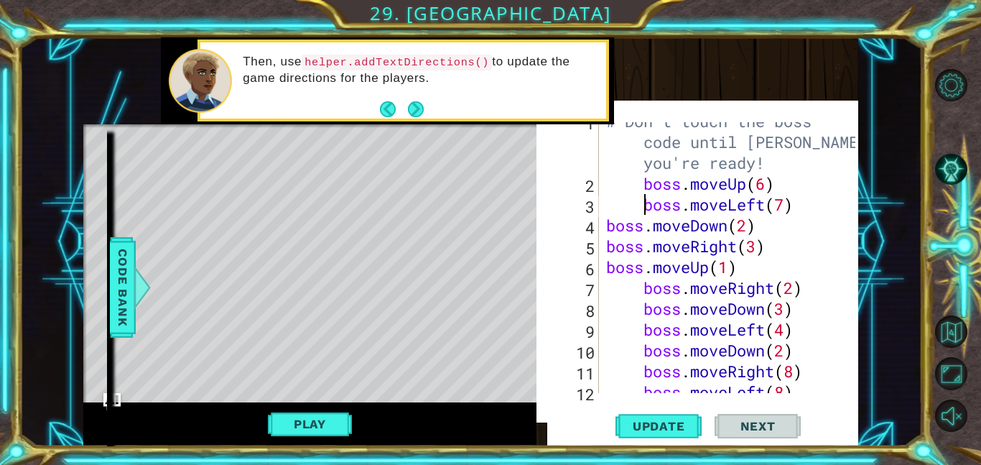
click at [608, 226] on div "# Don't touch the boss code until [PERSON_NAME] says you're ready! boss . moveU…" at bounding box center [733, 288] width 259 height 354
click at [606, 245] on div "# Don't touch the boss code until [PERSON_NAME] says you're ready! boss . moveU…" at bounding box center [733, 288] width 259 height 354
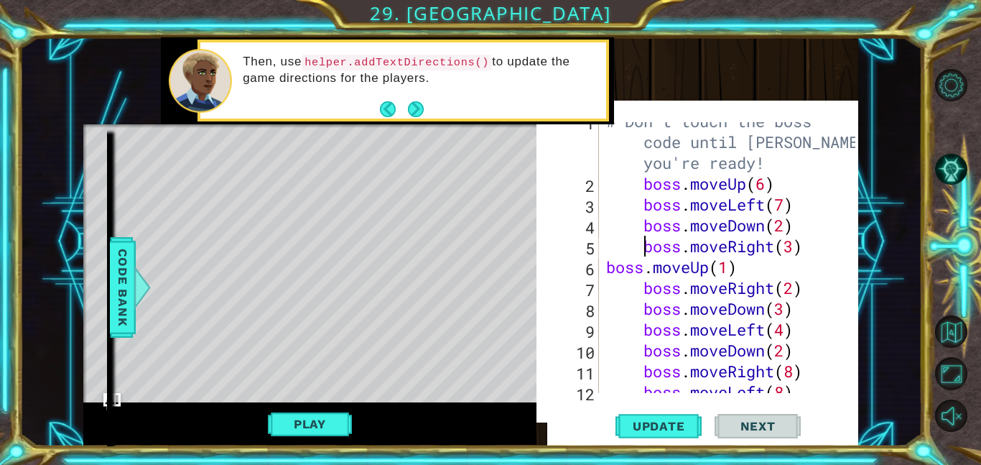
click at [605, 264] on div "# Don't touch the boss code until [PERSON_NAME] says you're ready! boss . moveU…" at bounding box center [733, 288] width 259 height 354
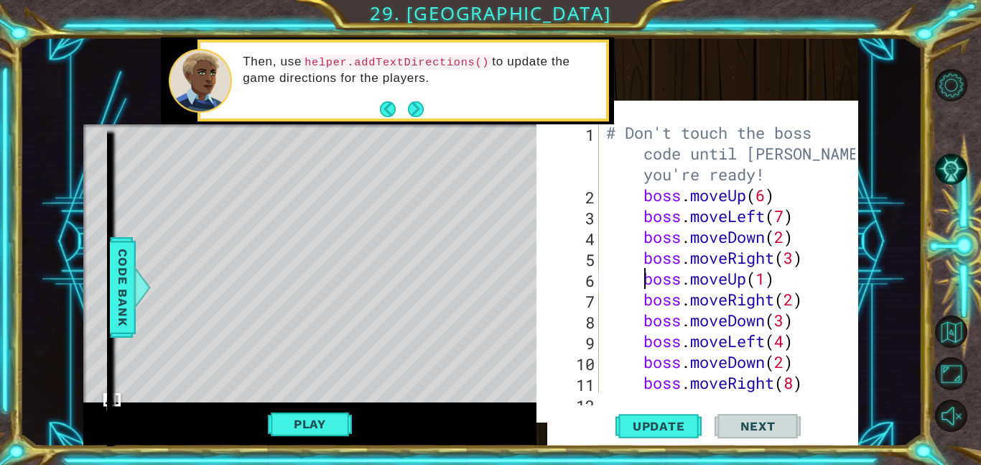
scroll to position [0, 0]
click at [116, 256] on span "Code Bank" at bounding box center [122, 288] width 23 height 88
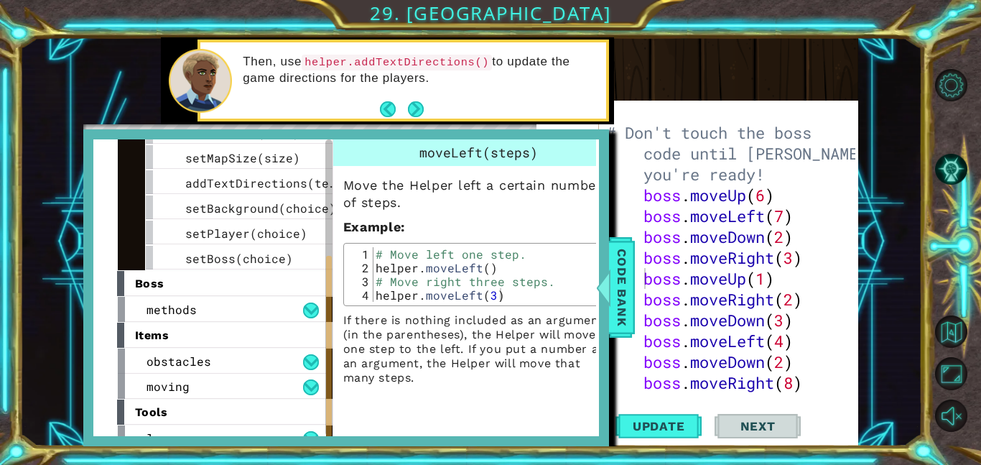
scroll to position [211, 0]
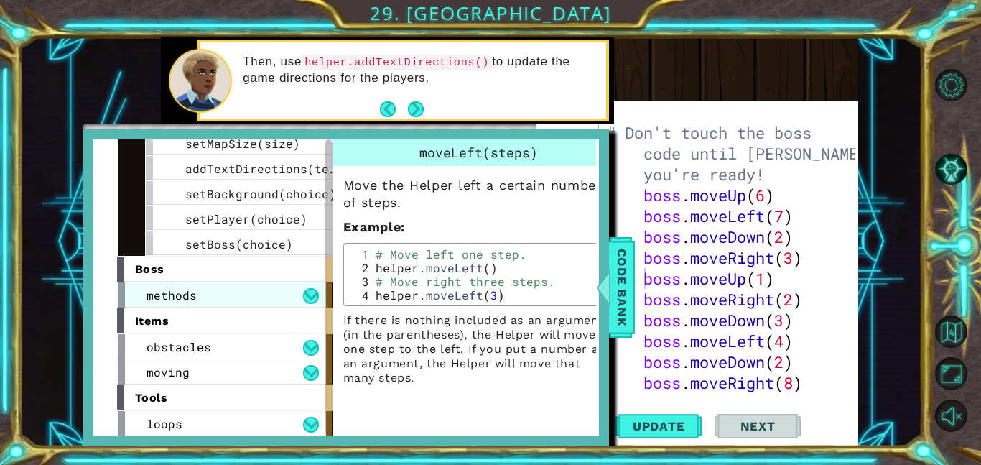
click at [237, 290] on div "methods" at bounding box center [222, 294] width 208 height 25
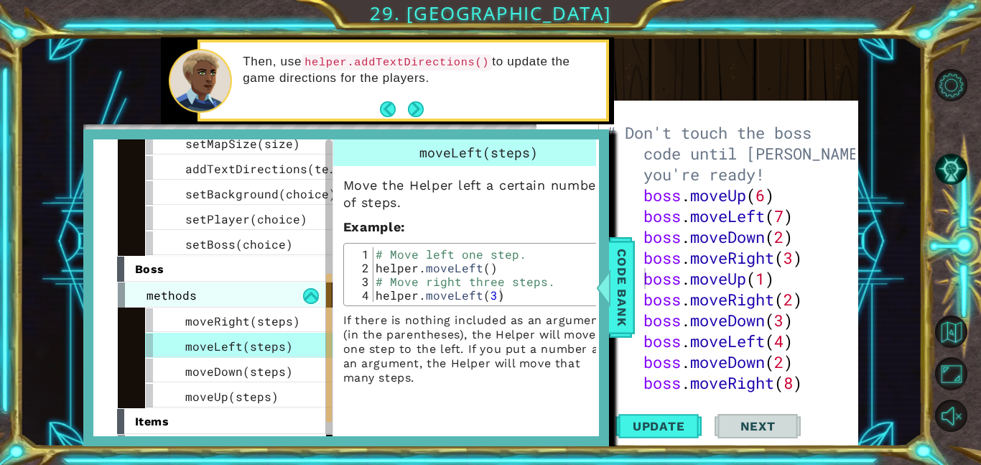
scroll to position [312, 0]
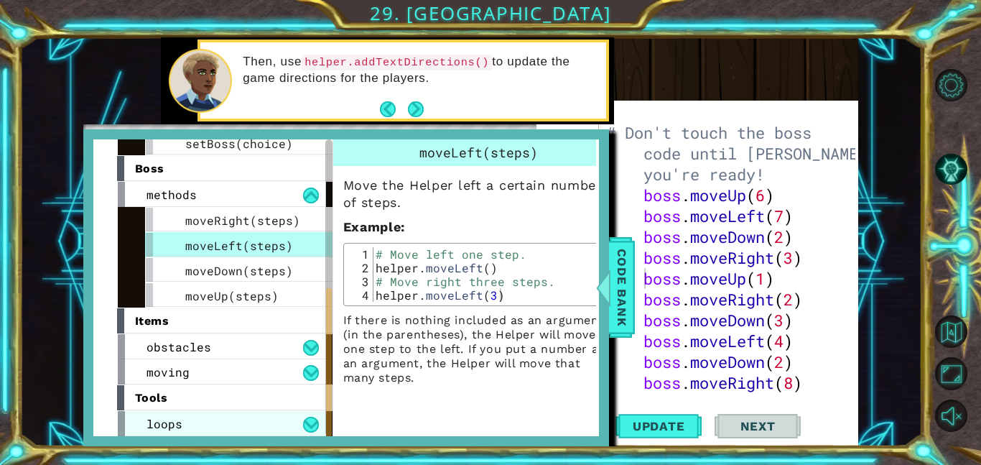
click at [212, 411] on div "loops" at bounding box center [222, 423] width 208 height 25
click at [216, 429] on div "loops" at bounding box center [222, 423] width 208 height 25
click at [226, 422] on div "loops" at bounding box center [222, 423] width 208 height 25
click at [307, 430] on button at bounding box center [311, 425] width 16 height 16
click at [310, 418] on button at bounding box center [311, 425] width 16 height 16
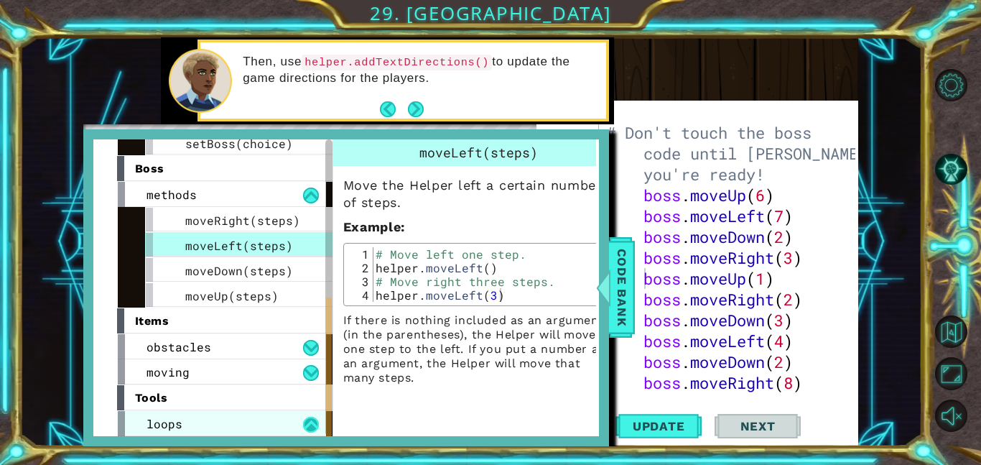
scroll to position [337, 0]
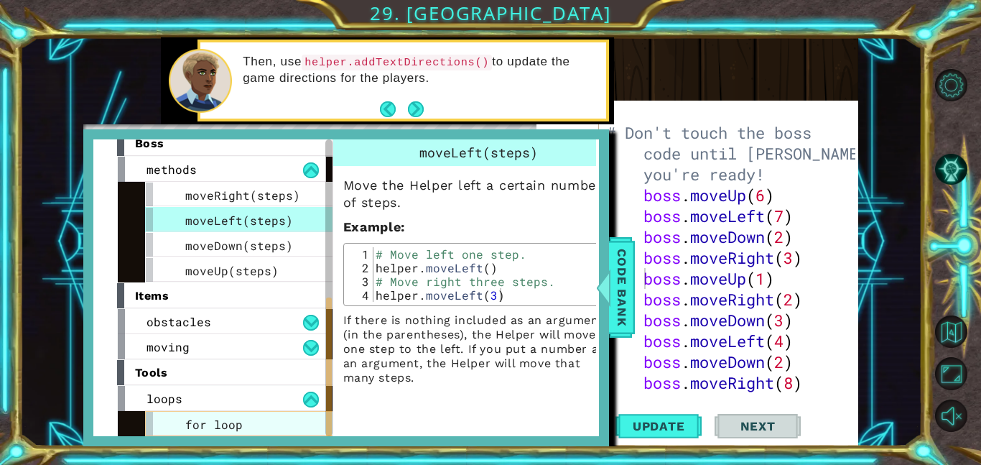
click at [303, 420] on div "for loop" at bounding box center [253, 423] width 216 height 25
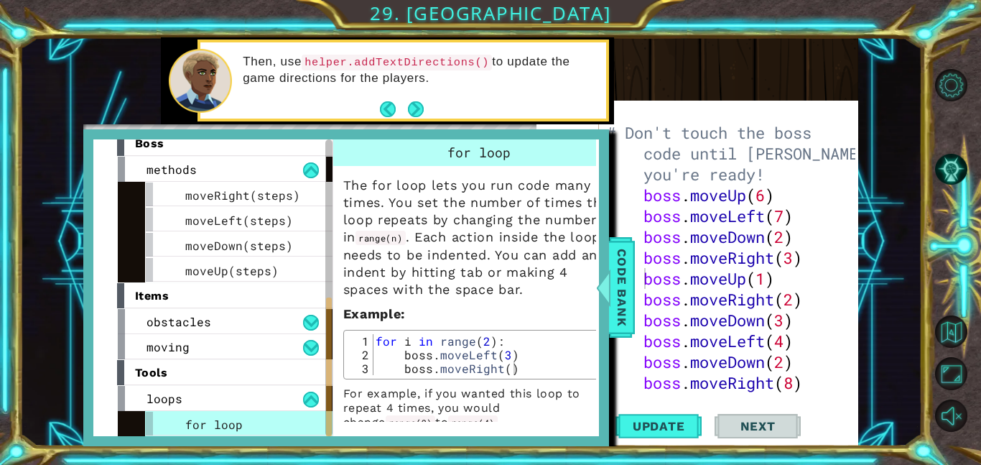
type textarea "# Don't touch the boss code until [PERSON_NAME] says you're ready!"
click at [633, 183] on div "# Don't touch the boss code until [PERSON_NAME] says you're ready! boss . moveU…" at bounding box center [733, 299] width 259 height 354
click at [726, 185] on div "# Don't touch the boss code until [PERSON_NAME] says you're ready! boss . moveU…" at bounding box center [733, 299] width 259 height 354
click at [783, 182] on div "# Don't touch the boss code until [PERSON_NAME] says you're ready! boss . moveU…" at bounding box center [733, 299] width 259 height 354
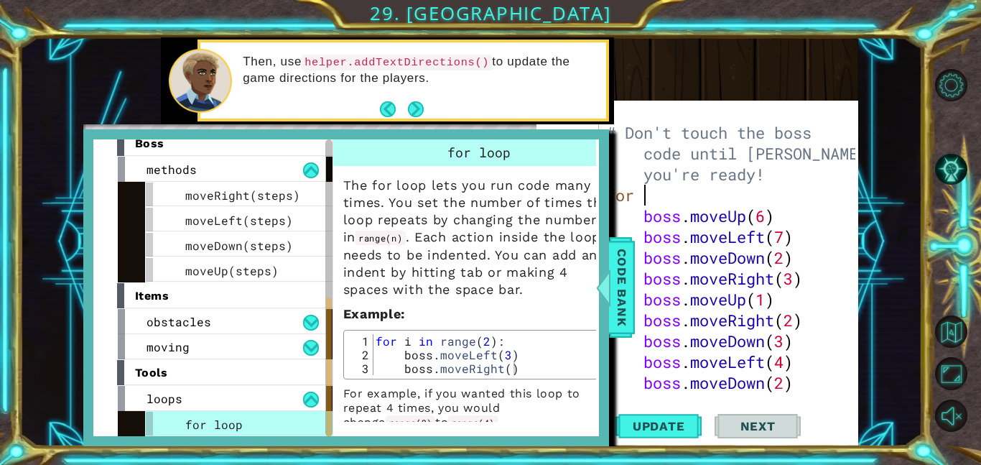
scroll to position [0, 1]
click at [627, 300] on span "Code Bank" at bounding box center [622, 288] width 23 height 88
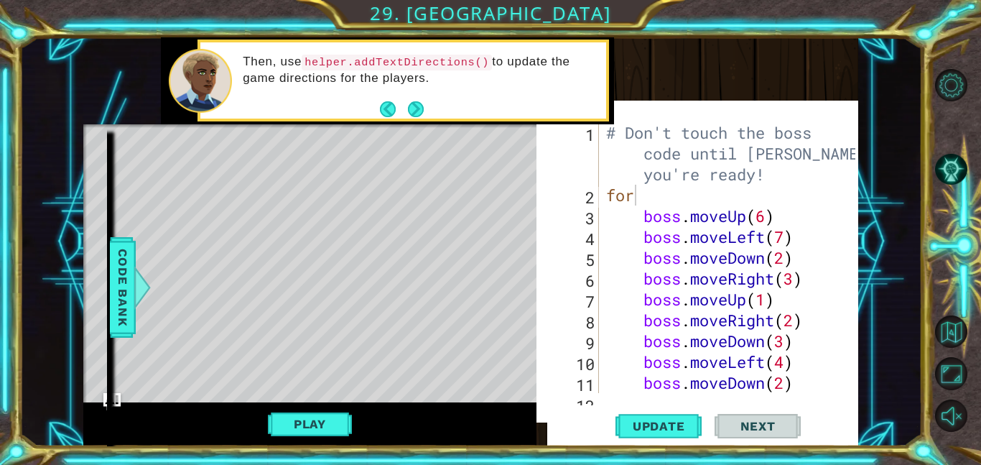
click at [644, 200] on div "# Don't touch the boss code until [PERSON_NAME] says you're ready! for boss . m…" at bounding box center [733, 299] width 259 height 354
type textarea "f"
type textarea "# Don't touch the boss code until [PERSON_NAME] says you're ready!"
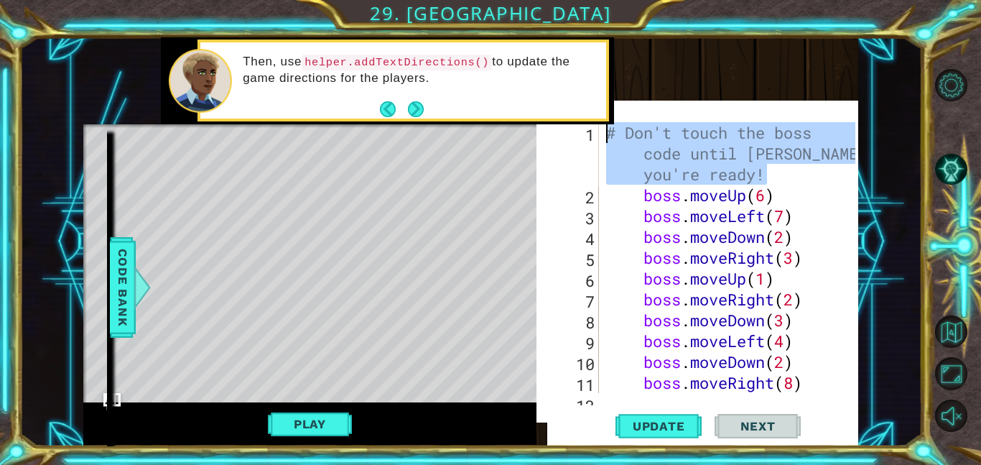
drag, startPoint x: 775, startPoint y: 174, endPoint x: 596, endPoint y: 138, distance: 182.5
click at [596, 138] on div "# Don't touch the boss code until [PERSON_NAME] says you're ready! 1 2 3 4 5 6 …" at bounding box center [706, 257] width 297 height 271
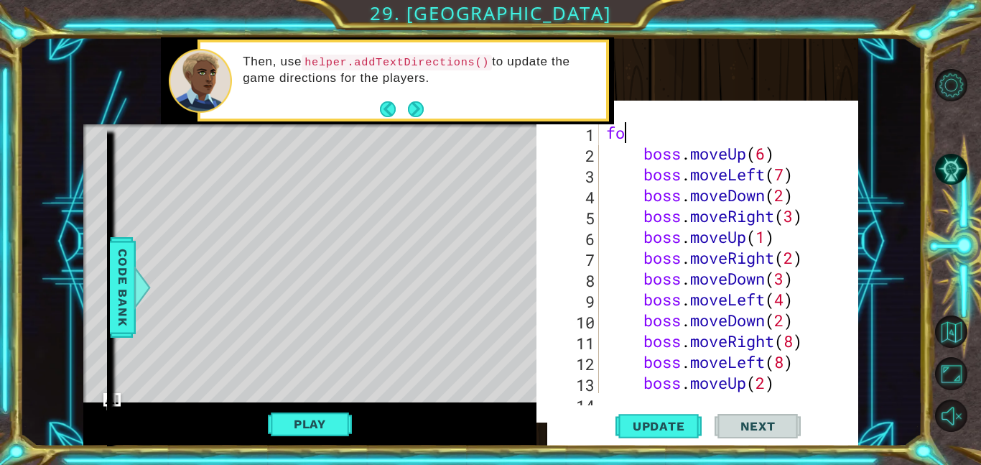
type textarea "f"
click at [126, 310] on span "Code Bank" at bounding box center [122, 288] width 23 height 88
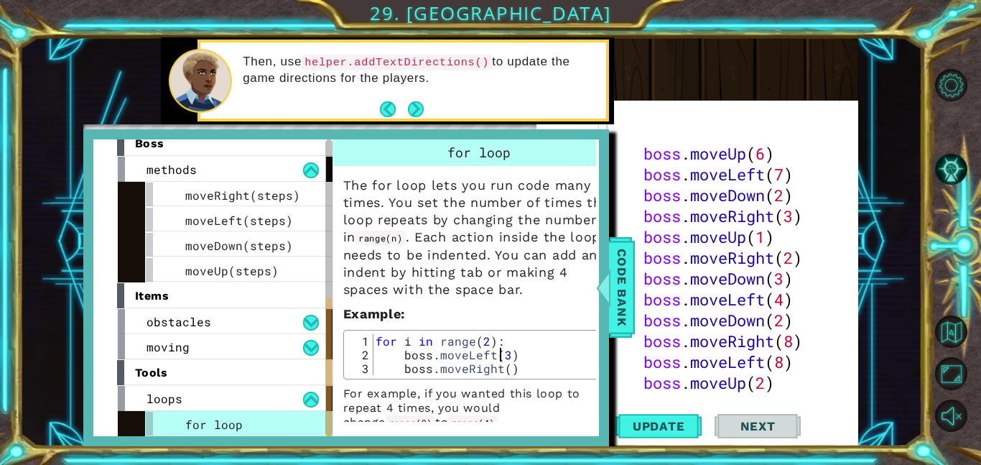
drag, startPoint x: 499, startPoint y: 354, endPoint x: 476, endPoint y: 348, distance: 23.0
click at [476, 348] on div "for i in range ( 2 ) : boss . moveLeft ( 3 ) boss . moveRight ( )" at bounding box center [491, 368] width 237 height 68
click at [476, 348] on div "for i in range ( 2 ) : boss . moveLeft ( 3 ) boss . moveRight ( )" at bounding box center [491, 354] width 237 height 41
drag, startPoint x: 502, startPoint y: 342, endPoint x: 370, endPoint y: 337, distance: 132.3
click at [370, 337] on div "boss.moveLeft(3) 1 2 3 for i in range ( 2 ) : boss . moveLeft ( 3 ) boss . move…" at bounding box center [479, 354] width 263 height 41
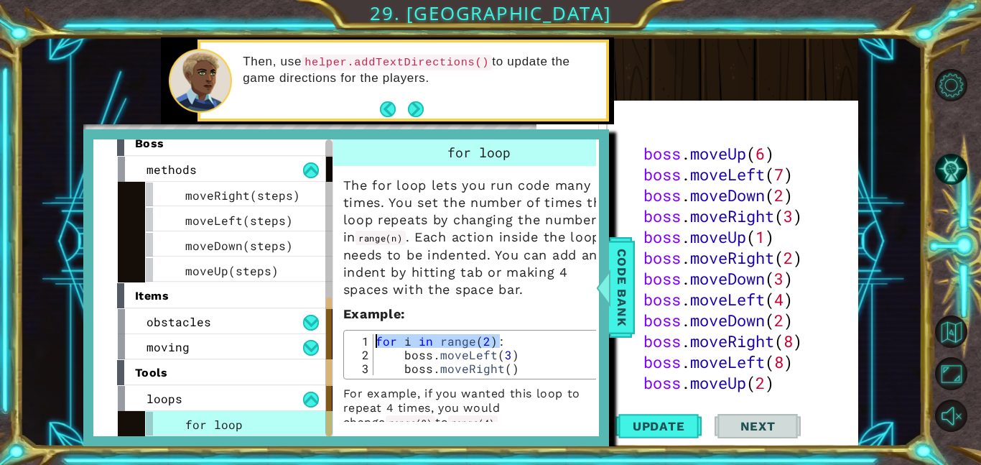
type textarea "for i in range(2):"
click at [663, 114] on div "1 2 3 4 5 6 7 8 9 10 11 12 13 14 boss . moveUp ( 6 ) boss . moveLeft ( 7 ) boss…" at bounding box center [698, 269] width 322 height 322
click at [649, 129] on div "boss . moveUp ( 6 ) boss . moveLeft ( 7 ) boss . moveDown ( 2 ) boss . moveRigh…" at bounding box center [733, 278] width 259 height 313
paste textarea "for i in range(2):"
type textarea "for i in range(2):"
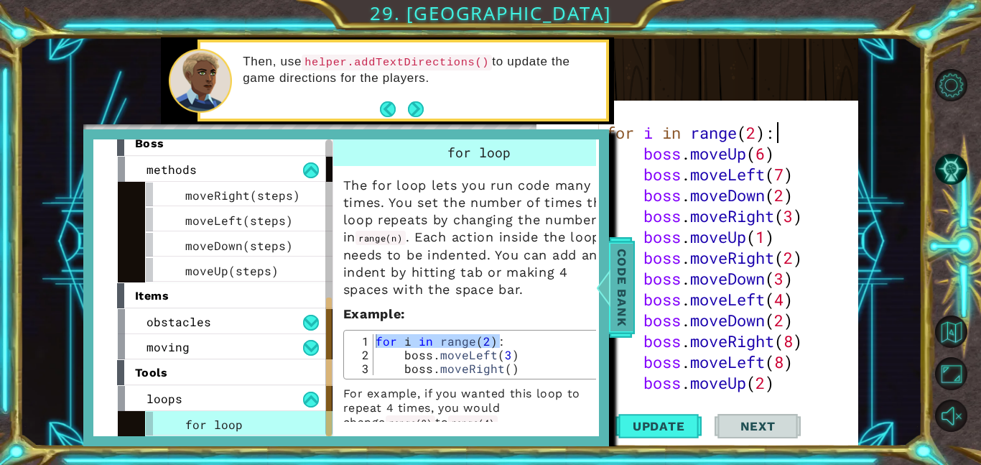
click at [629, 253] on span "Code Bank" at bounding box center [622, 288] width 23 height 88
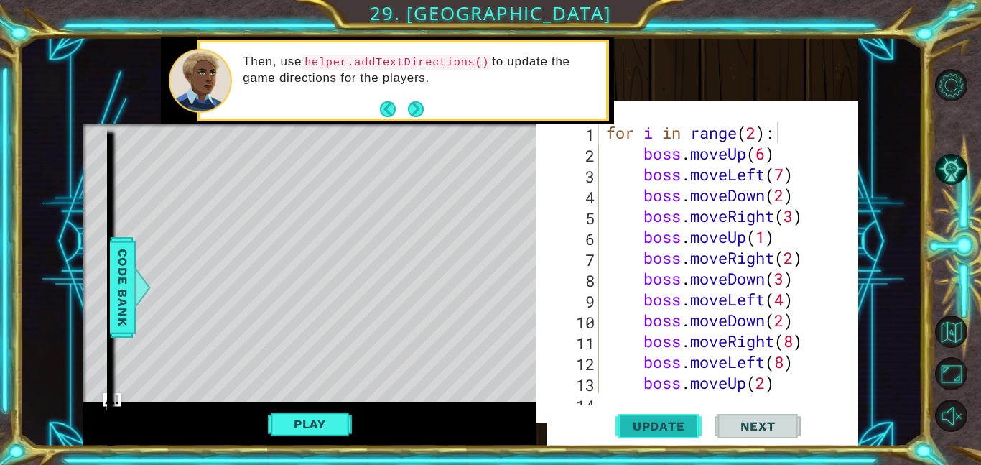
click at [659, 437] on button "Update" at bounding box center [659, 425] width 86 height 41
click at [292, 415] on button "Play" at bounding box center [310, 423] width 84 height 27
click at [217, 318] on div "Level Map" at bounding box center [415, 335] width 664 height 423
click at [153, 192] on div "Level Map" at bounding box center [415, 335] width 664 height 423
click at [151, 154] on div "Level Map" at bounding box center [415, 335] width 664 height 423
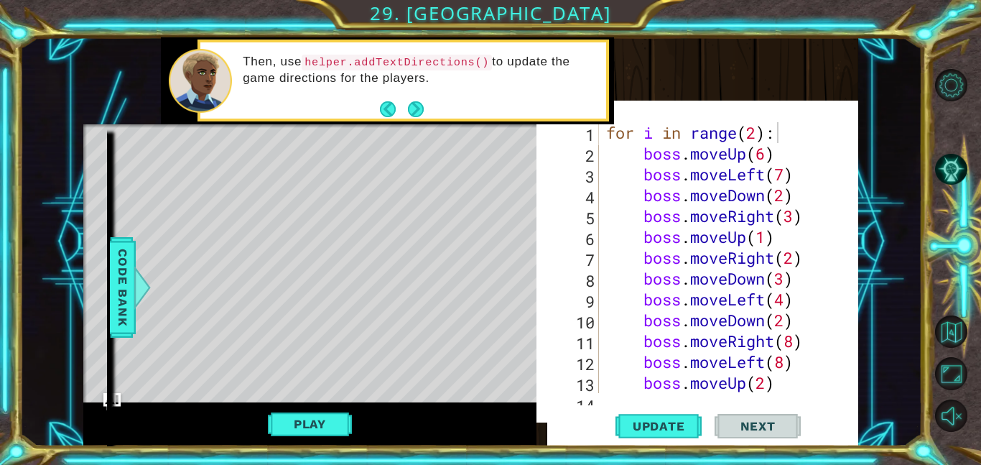
click at [427, 121] on div "Then, use helper.addTextDirections() to update the game directions for the play…" at bounding box center [404, 81] width 412 height 82
click at [420, 116] on button "Next" at bounding box center [416, 109] width 16 height 16
click at [420, 116] on div "Then, use helper.addTextDirections() to update the game directions for the play…" at bounding box center [387, 80] width 453 height 87
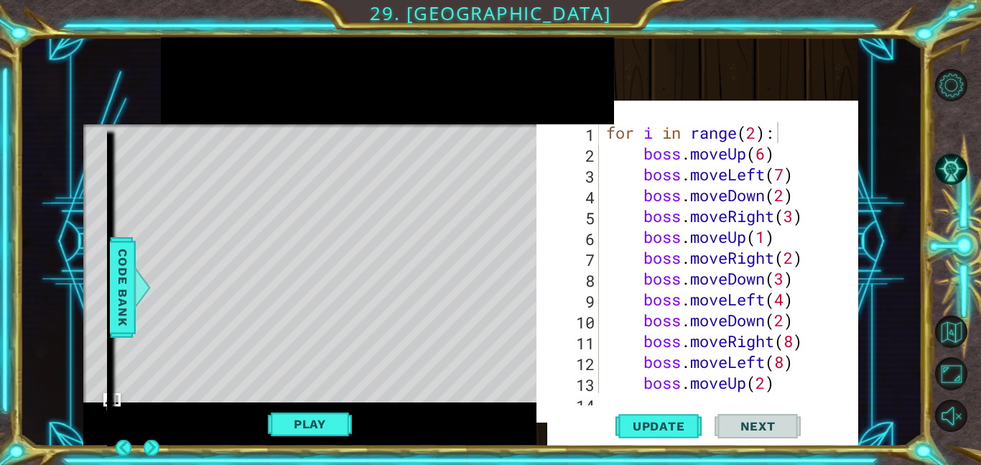
click at [420, 116] on div at bounding box center [387, 80] width 453 height 87
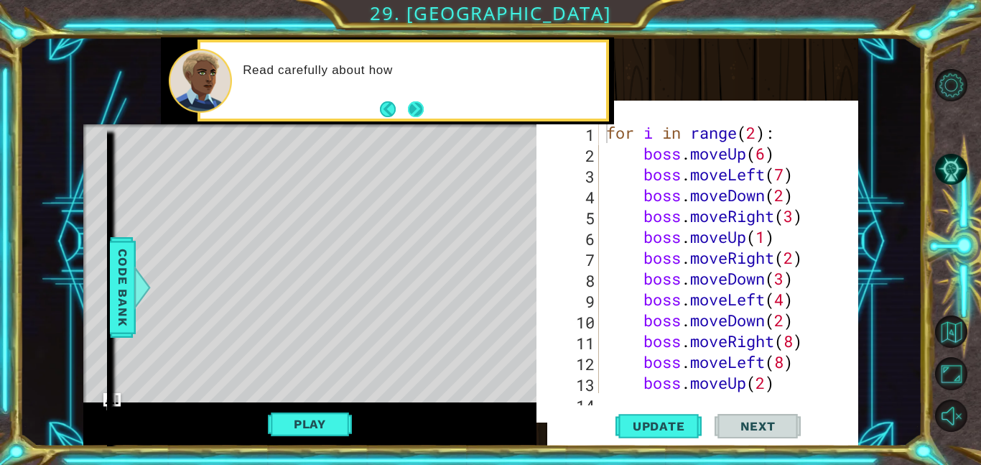
click at [408, 103] on button "Next" at bounding box center [416, 108] width 25 height 25
click at [409, 109] on button "Next" at bounding box center [416, 109] width 17 height 17
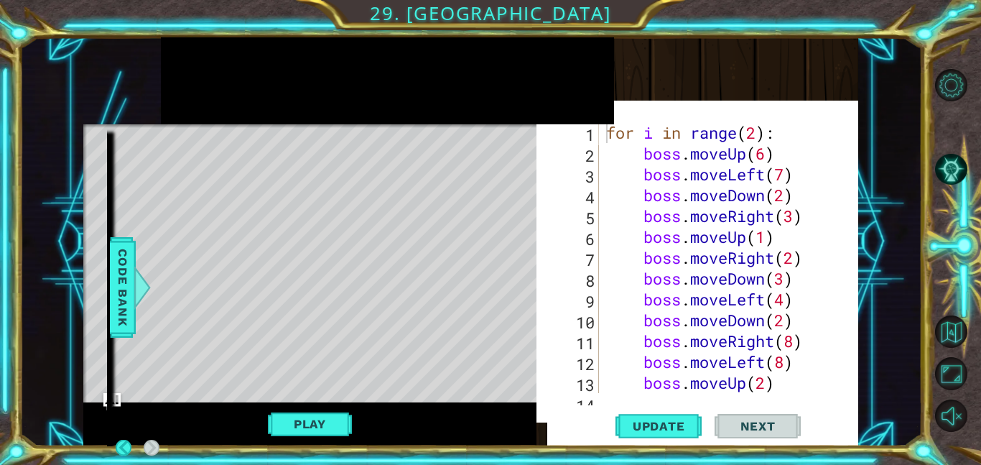
click at [413, 108] on div at bounding box center [387, 80] width 453 height 87
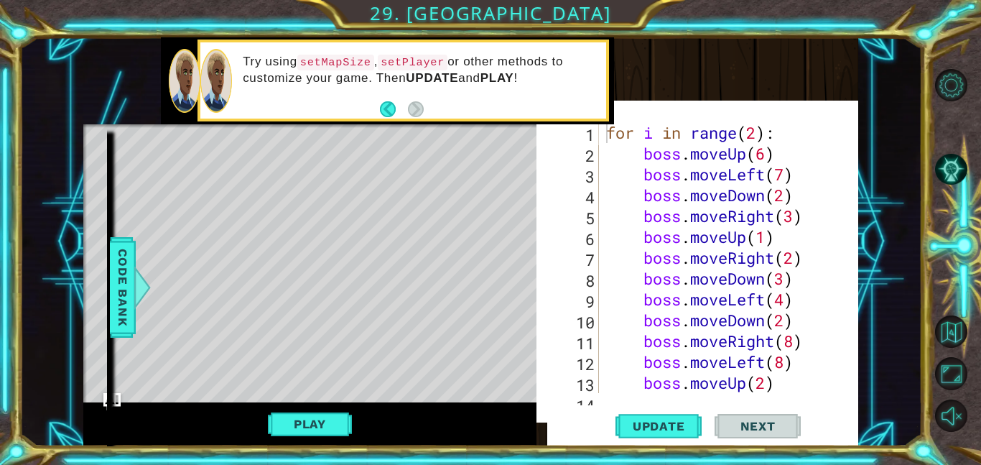
click at [327, 202] on div "Level Map" at bounding box center [415, 335] width 664 height 423
